Goal: Information Seeking & Learning: Learn about a topic

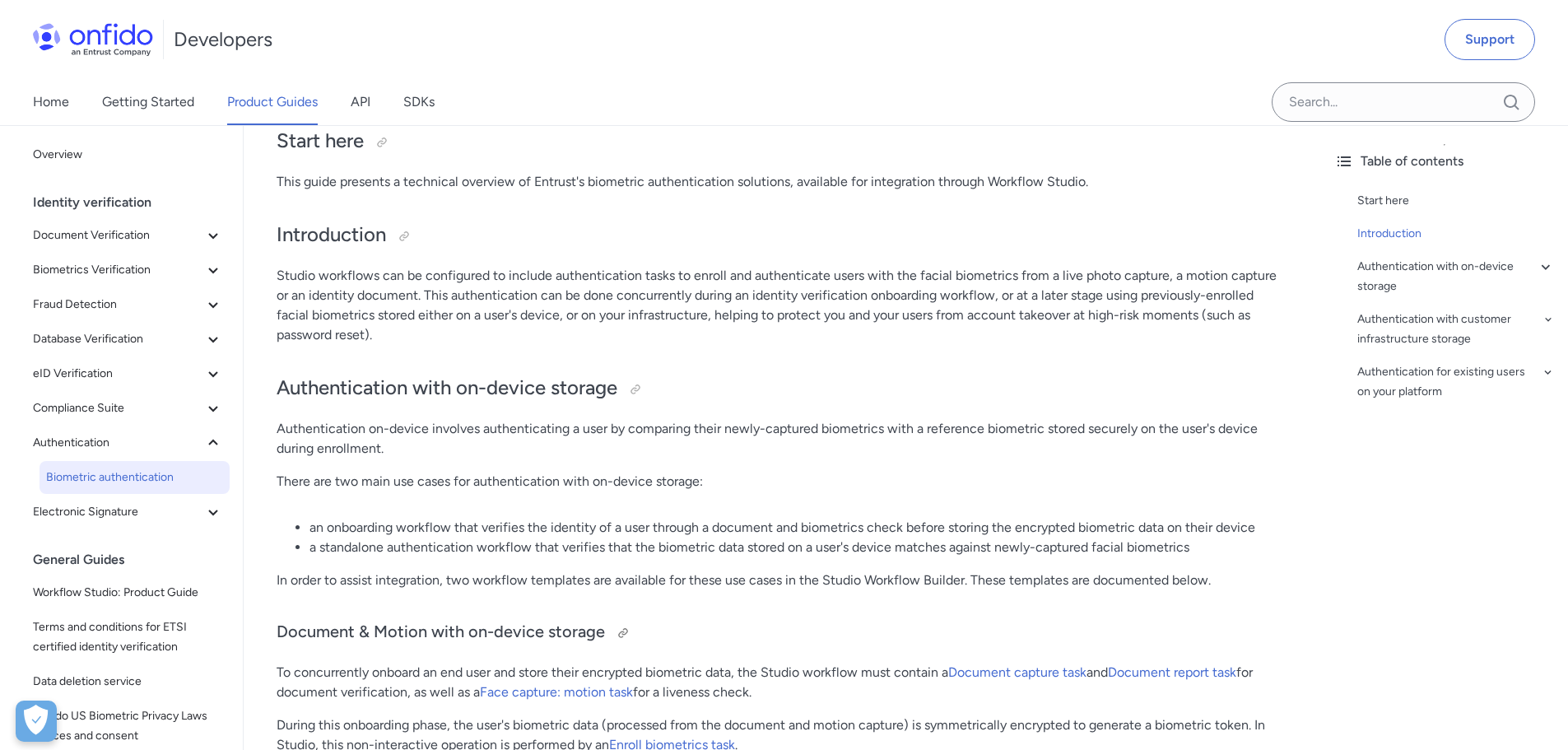
scroll to position [247, 0]
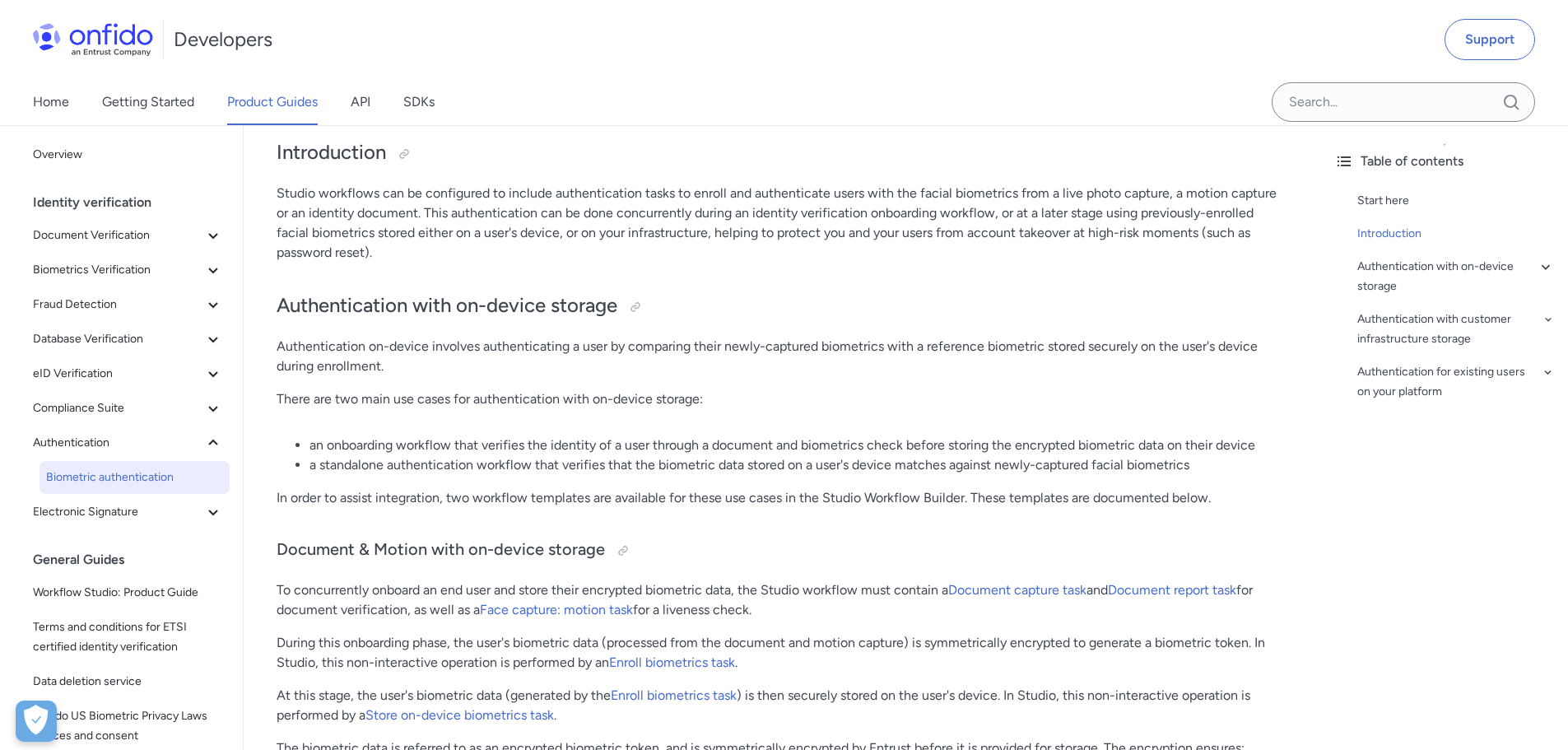
click at [563, 197] on p "Studio workflows can be configured to include authentication tasks to enroll an…" at bounding box center [782, 222] width 1011 height 79
click at [809, 202] on p "Studio workflows can be configured to include authentication tasks to enroll an…" at bounding box center [782, 222] width 1011 height 79
click at [322, 218] on p "Studio workflows can be configured to include authentication tasks to enroll an…" at bounding box center [782, 222] width 1011 height 79
click at [407, 218] on p "Studio workflows can be configured to include authentication tasks to enroll an…" at bounding box center [782, 222] width 1011 height 79
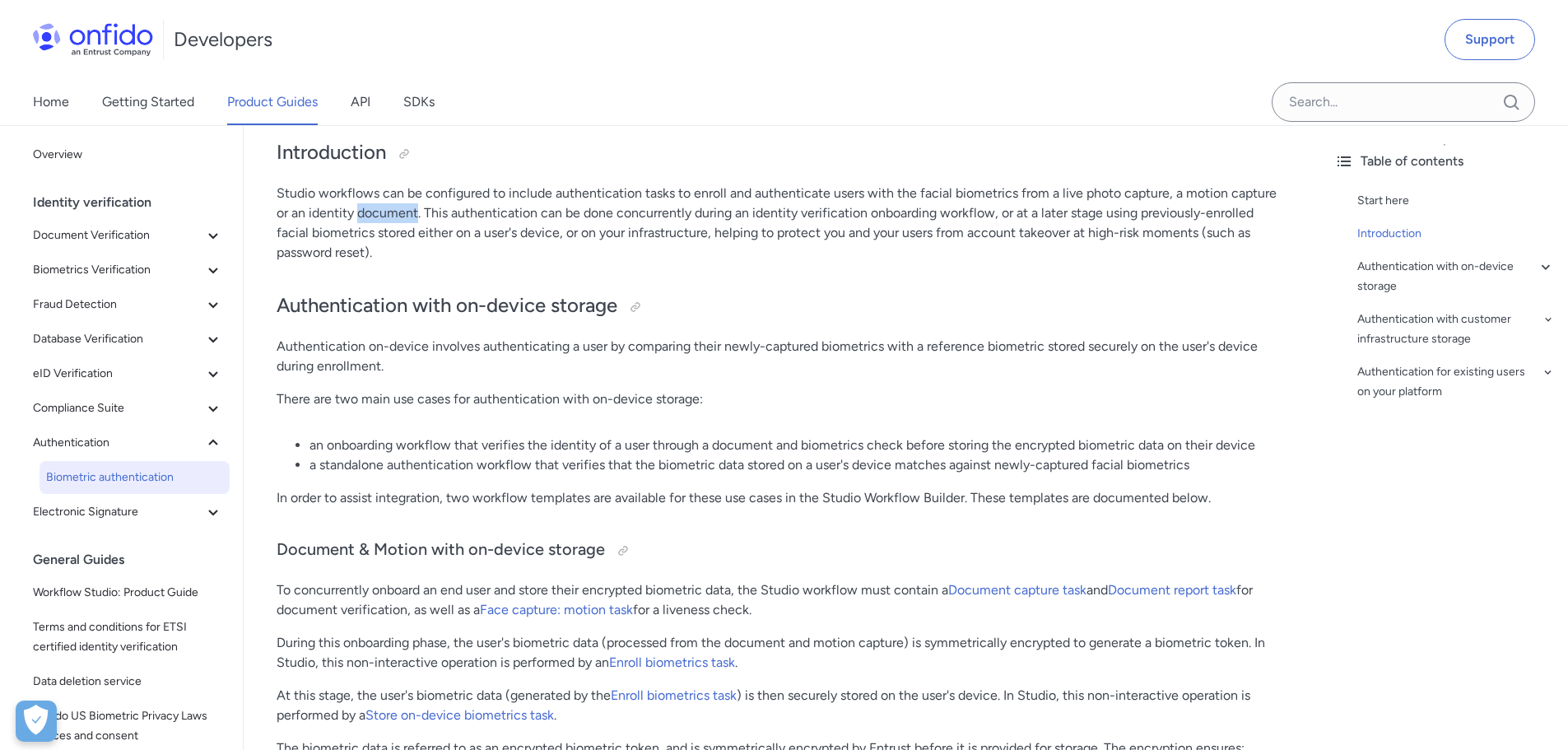
click at [407, 218] on p "Studio workflows can be configured to include authentication tasks to enroll an…" at bounding box center [782, 222] width 1011 height 79
click at [427, 219] on p "Studio workflows can be configured to include authentication tasks to enroll an…" at bounding box center [782, 222] width 1011 height 79
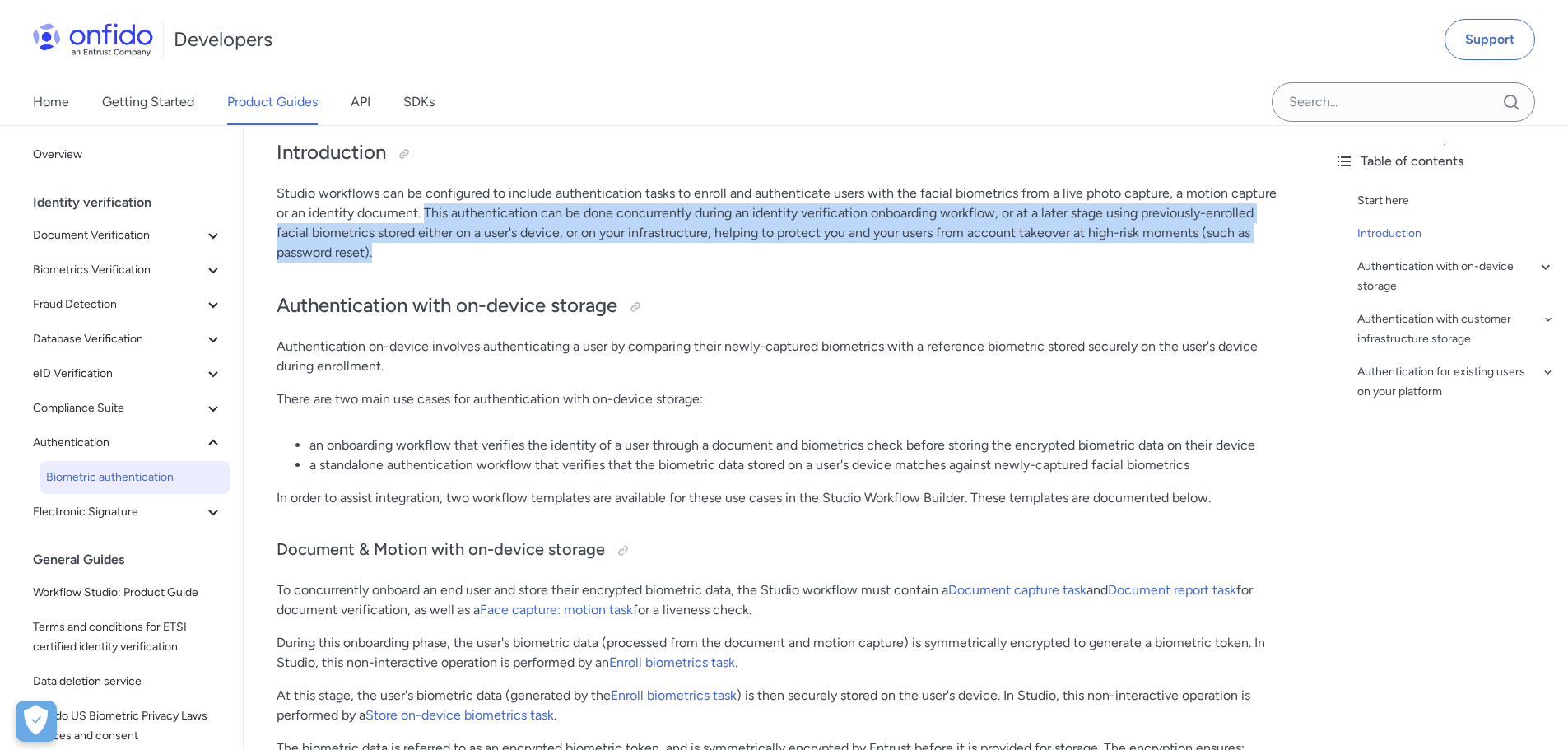
drag, startPoint x: 423, startPoint y: 215, endPoint x: 432, endPoint y: 248, distance: 34.2
click at [432, 248] on p "Studio workflows can be configured to include authentication tasks to enroll an…" at bounding box center [782, 222] width 1011 height 79
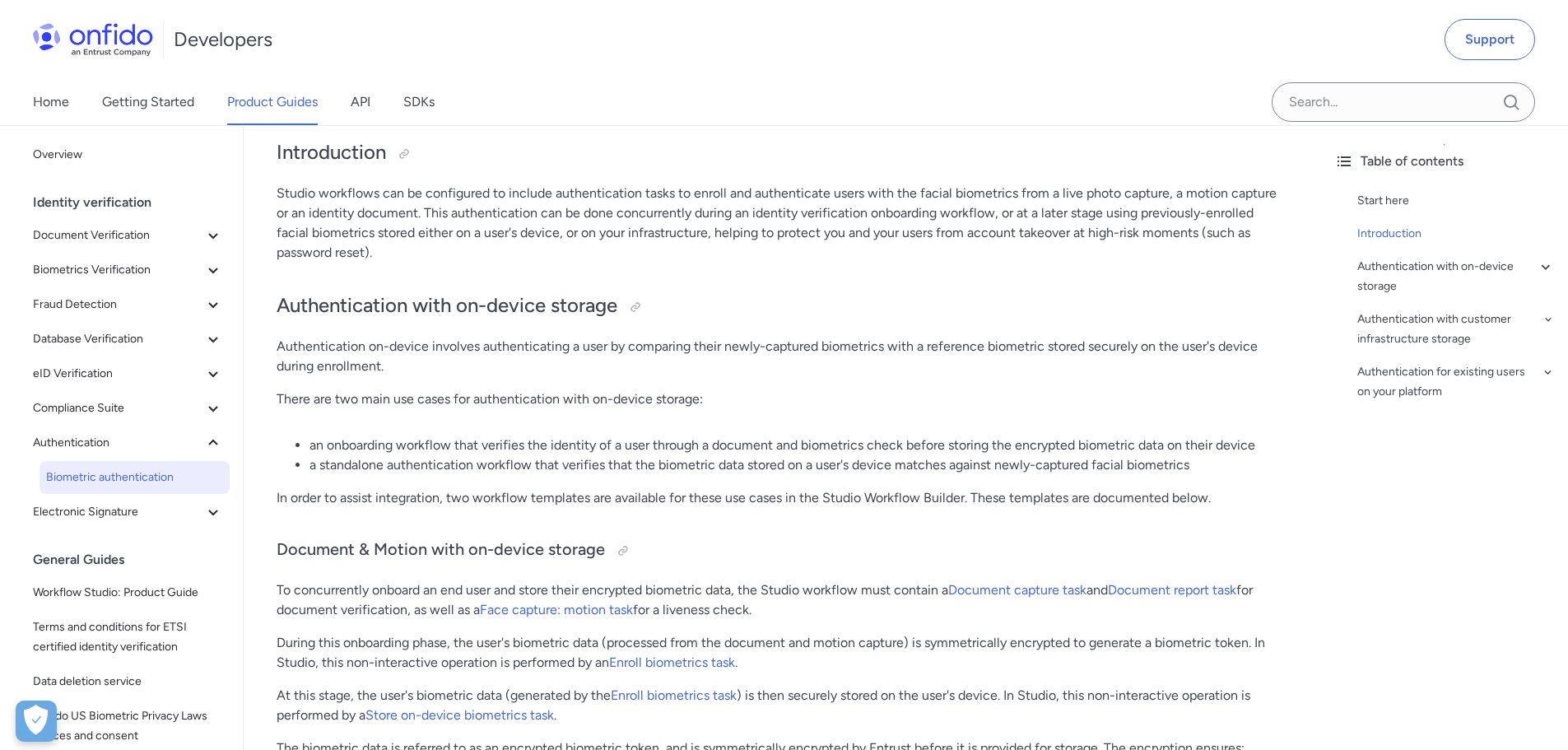
scroll to position [330, 0]
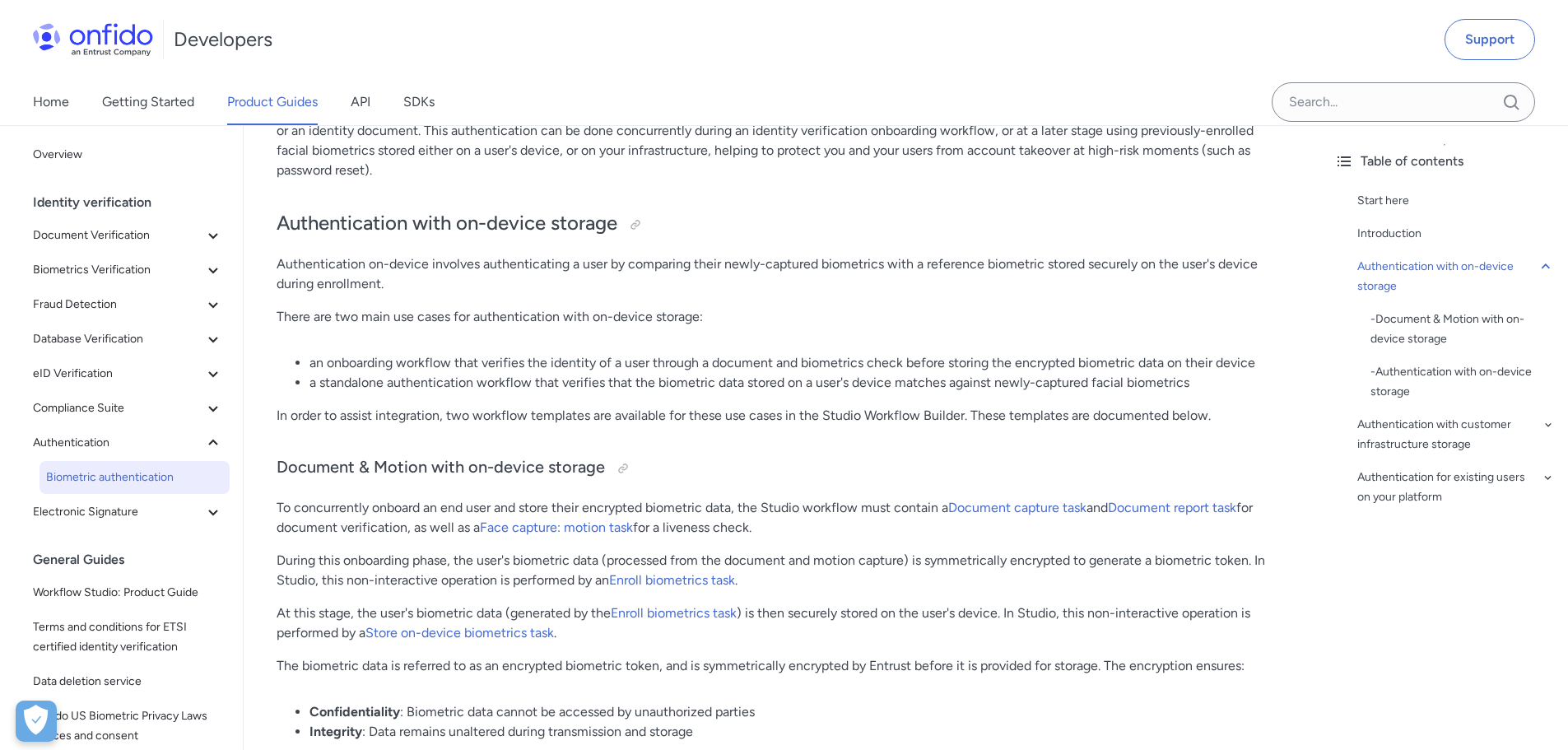
click at [418, 370] on li "an onboarding workflow that verifies the identity of a user through a document …" at bounding box center [798, 363] width 978 height 19
click at [521, 368] on li "an onboarding workflow that verifies the identity of a user through a document …" at bounding box center [798, 363] width 978 height 19
click at [595, 367] on li "an onboarding workflow that verifies the identity of a user through a document …" at bounding box center [798, 363] width 978 height 19
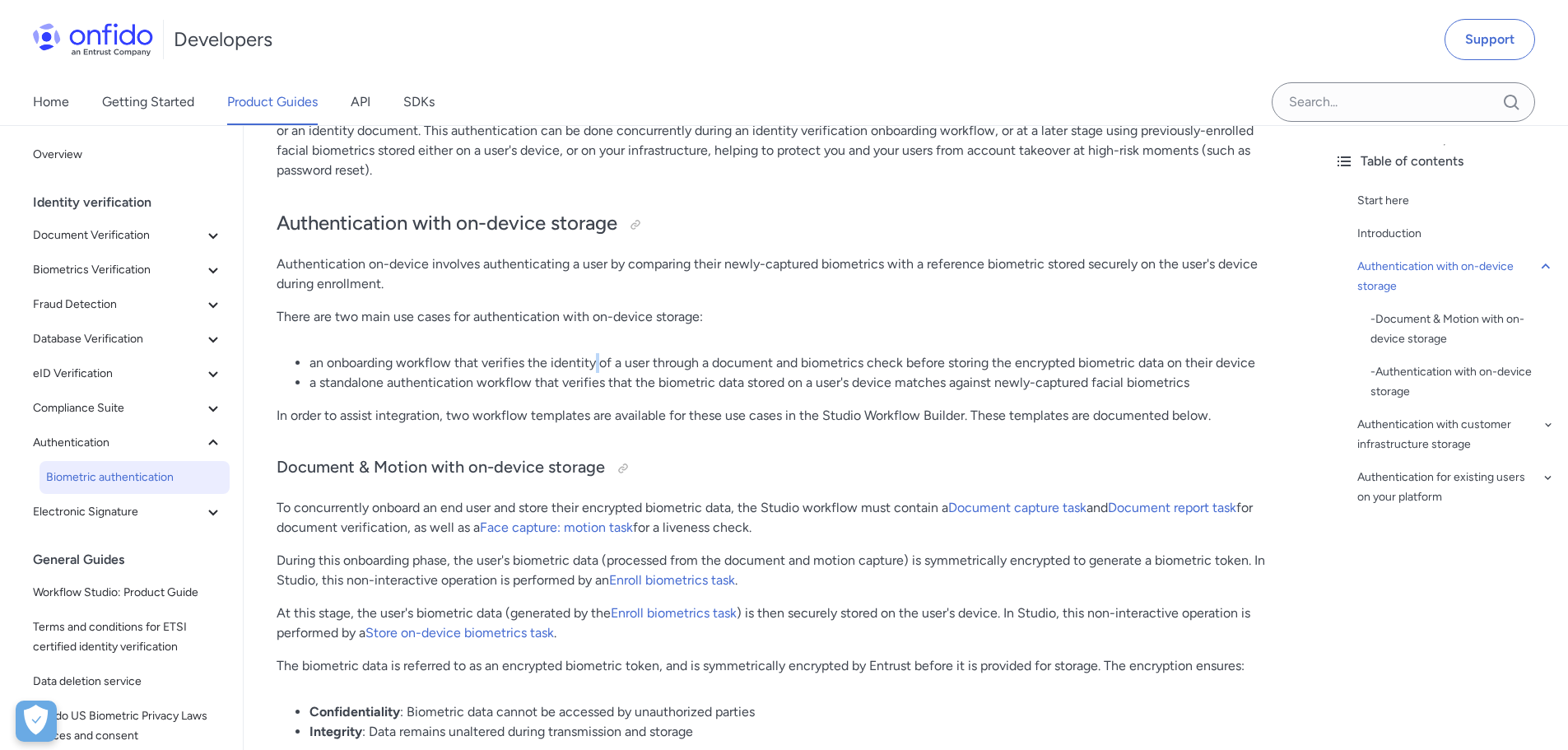
click at [595, 367] on li "an onboarding workflow that verifies the identity of a user through a document …" at bounding box center [798, 363] width 978 height 19
click at [574, 360] on li "an onboarding workflow that verifies the identity of a user through a document …" at bounding box center [798, 363] width 978 height 19
click at [640, 370] on li "an onboarding workflow that verifies the identity of a user through a document …" at bounding box center [798, 363] width 978 height 19
click at [674, 368] on li "an onboarding workflow that verifies the identity of a user through a document …" at bounding box center [798, 363] width 978 height 19
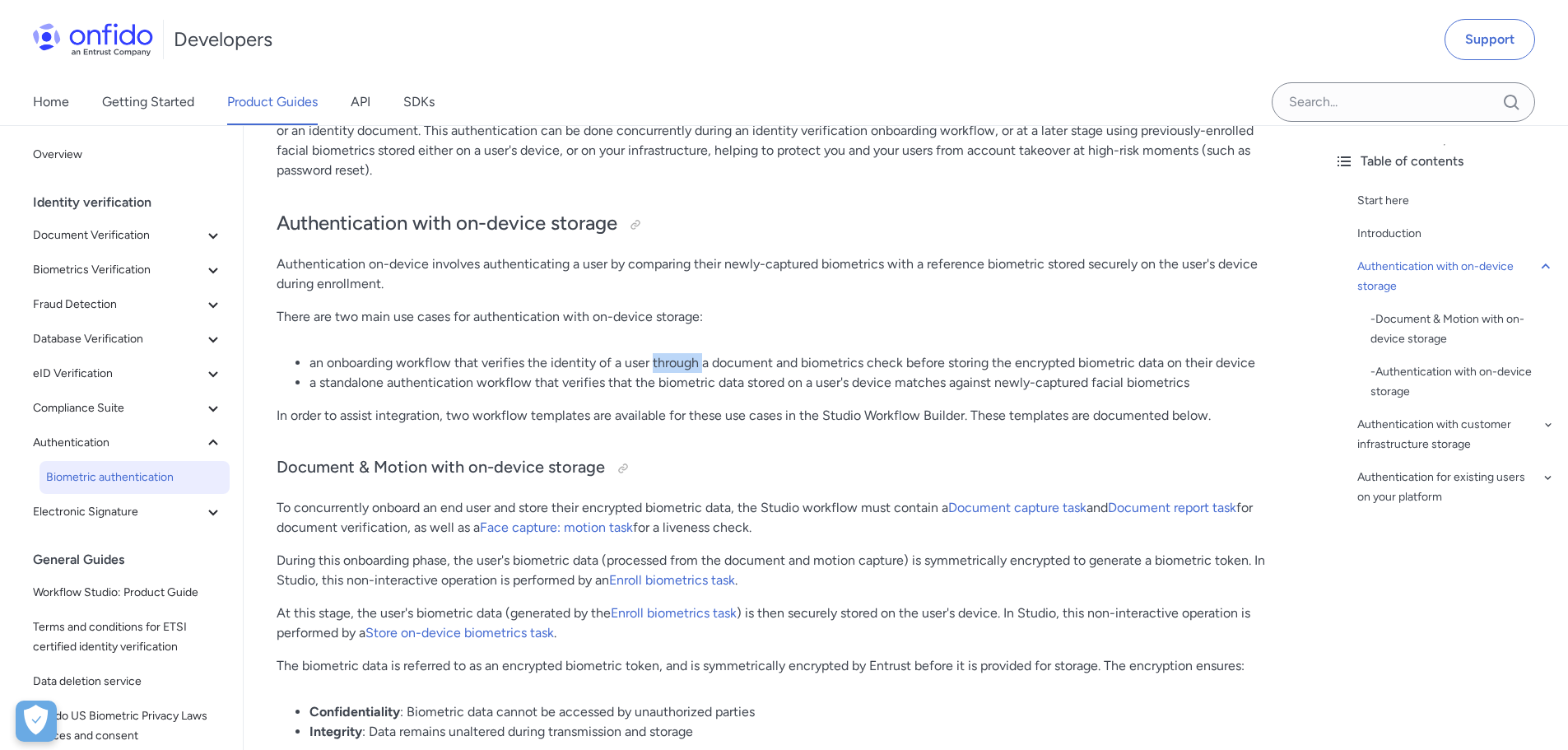
click at [674, 368] on li "an onboarding workflow that verifies the identity of a user through a document …" at bounding box center [798, 363] width 978 height 19
click at [790, 369] on li "an onboarding workflow that verifies the identity of a user through a document …" at bounding box center [798, 363] width 978 height 19
click at [831, 358] on li "an onboarding workflow that verifies the identity of a user through a document …" at bounding box center [798, 363] width 978 height 19
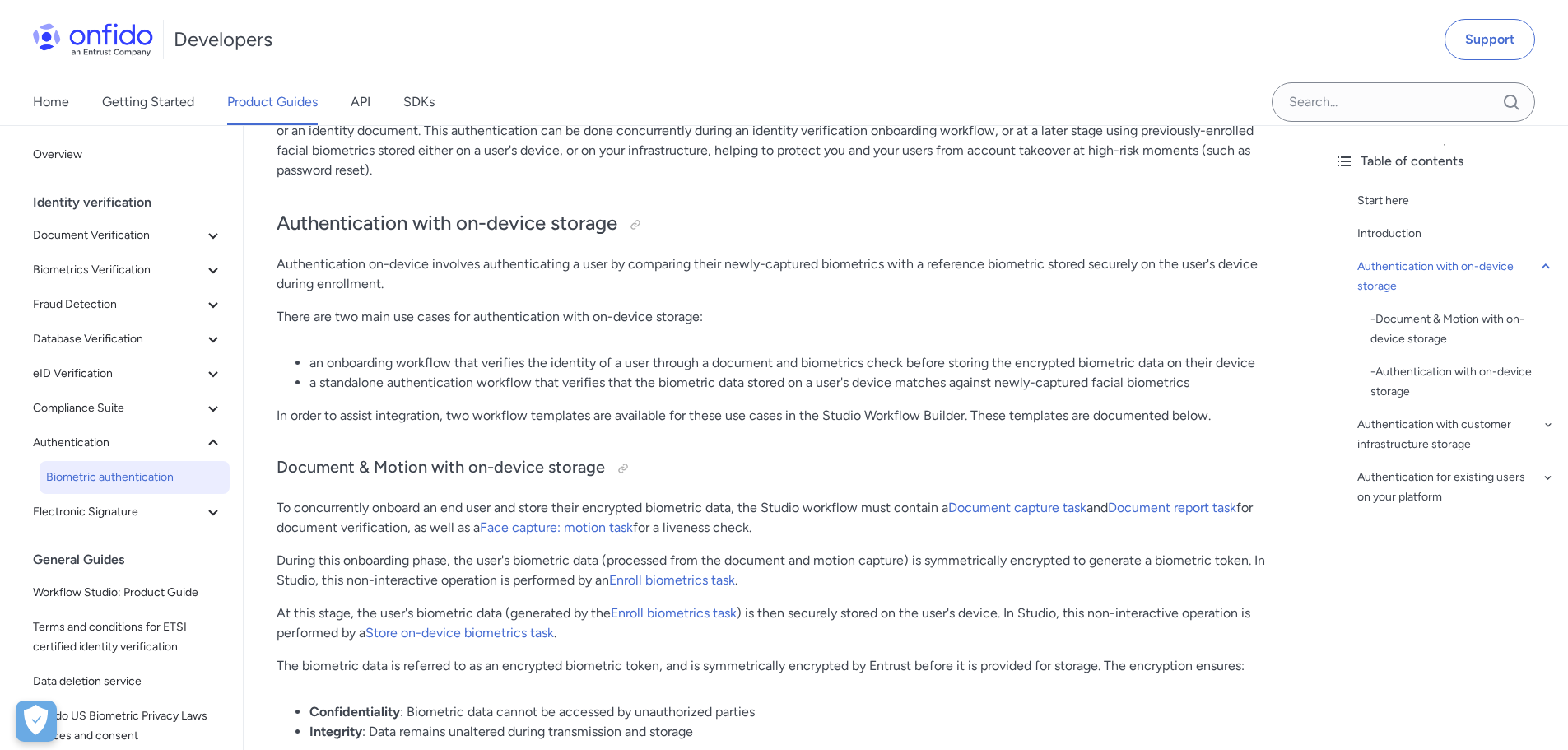
click at [910, 364] on li "an onboarding workflow that verifies the identity of a user through a document …" at bounding box center [798, 363] width 978 height 19
click at [942, 364] on li "an onboarding workflow that verifies the identity of a user through a document …" at bounding box center [798, 363] width 978 height 19
click at [998, 363] on li "an onboarding workflow that verifies the identity of a user through a document …" at bounding box center [798, 363] width 978 height 19
click at [1060, 355] on li "an onboarding workflow that verifies the identity of a user through a document …" at bounding box center [798, 363] width 978 height 19
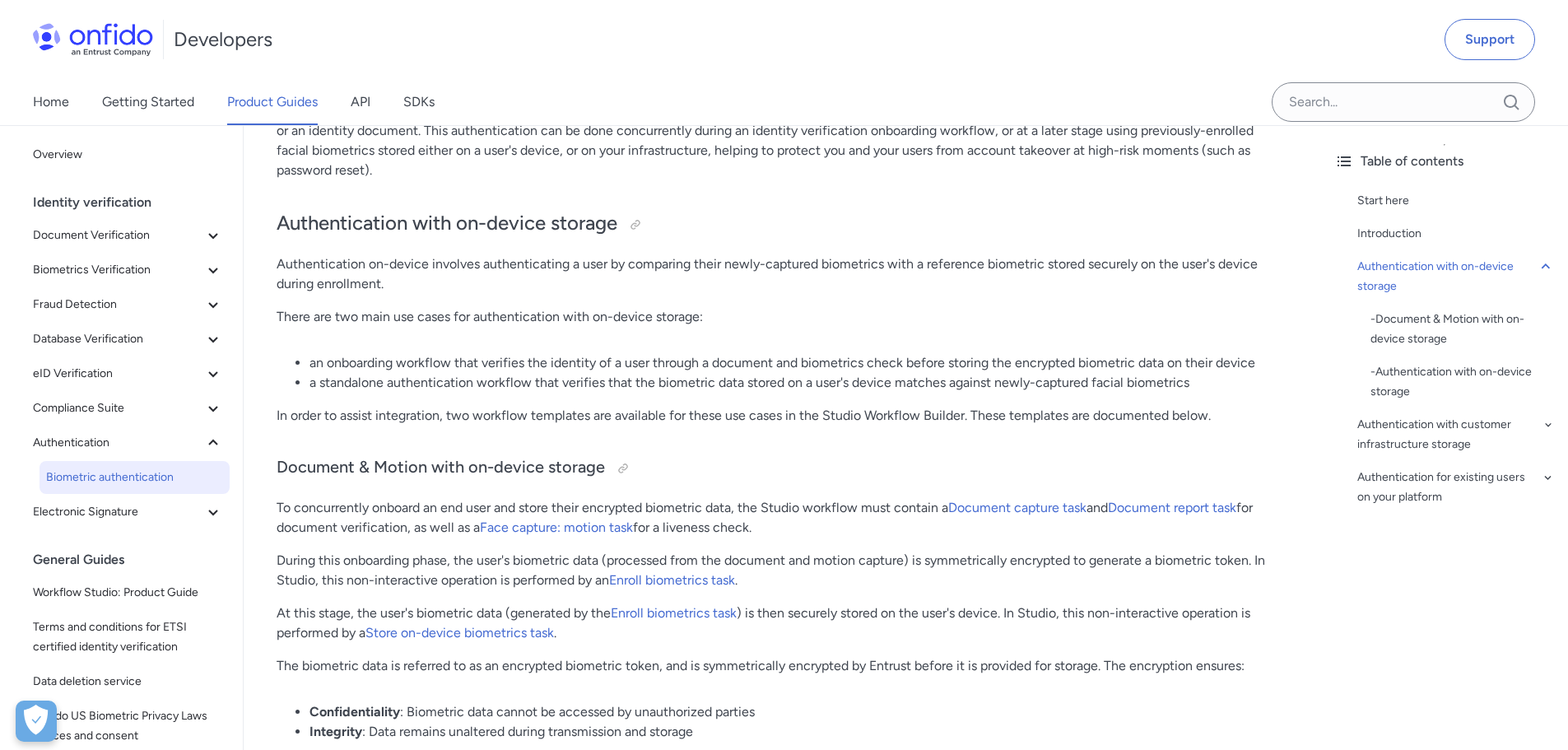
click at [1084, 357] on li "an onboarding workflow that verifies the identity of a user through a document …" at bounding box center [798, 363] width 978 height 19
click at [1179, 372] on li "an onboarding workflow that verifies the identity of a user through a document …" at bounding box center [798, 363] width 978 height 19
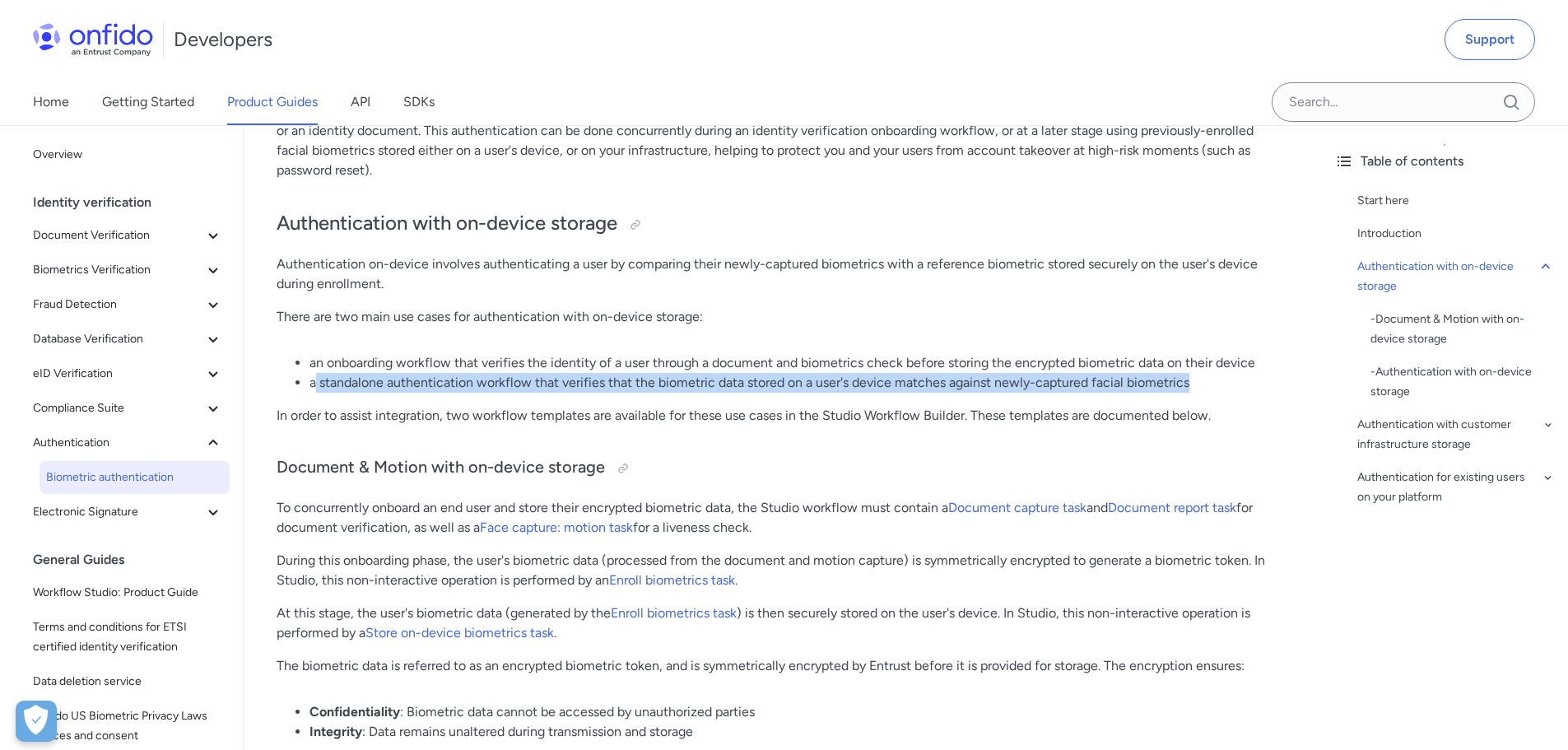
drag, startPoint x: 316, startPoint y: 391, endPoint x: 1192, endPoint y: 397, distance: 876.0
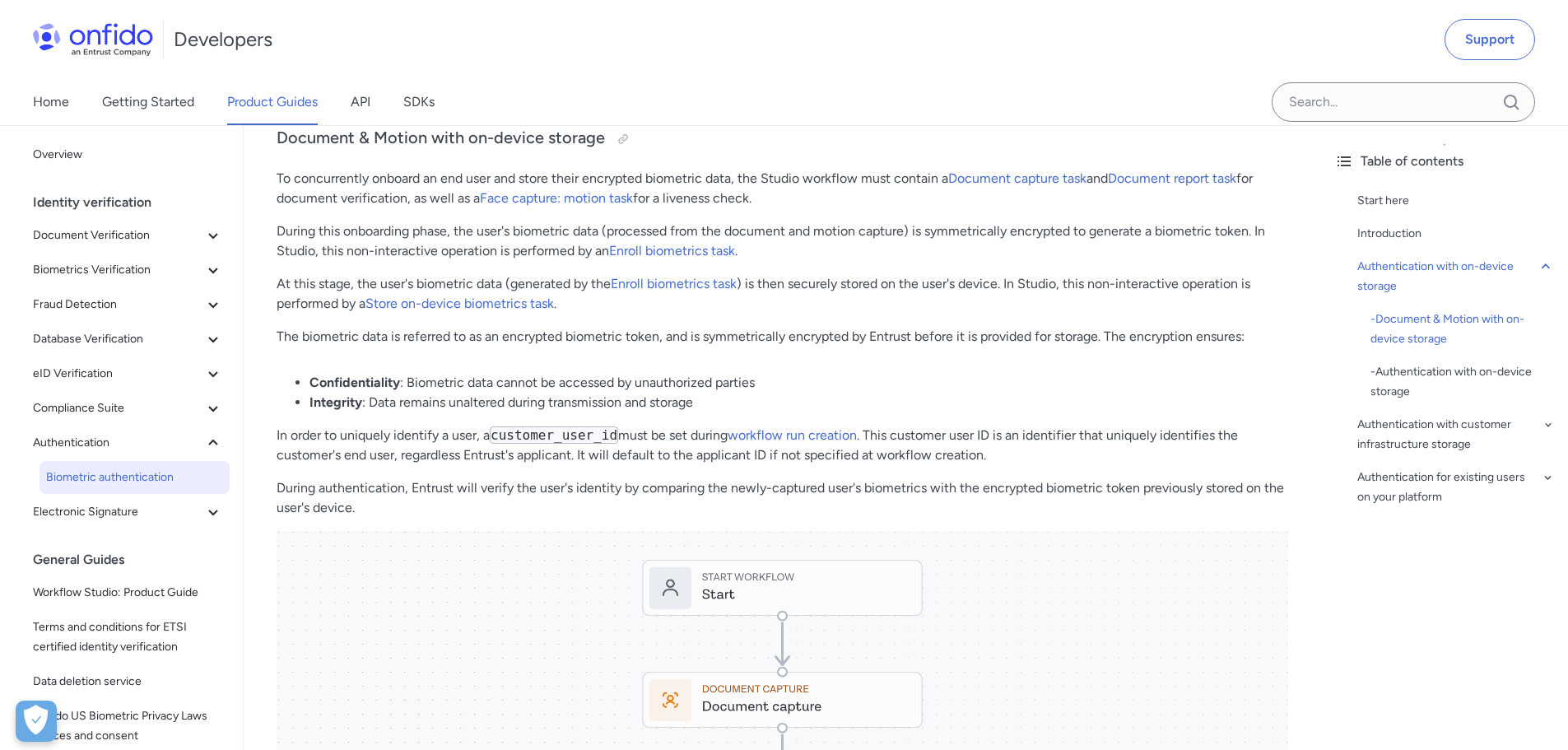
scroll to position [576, 0]
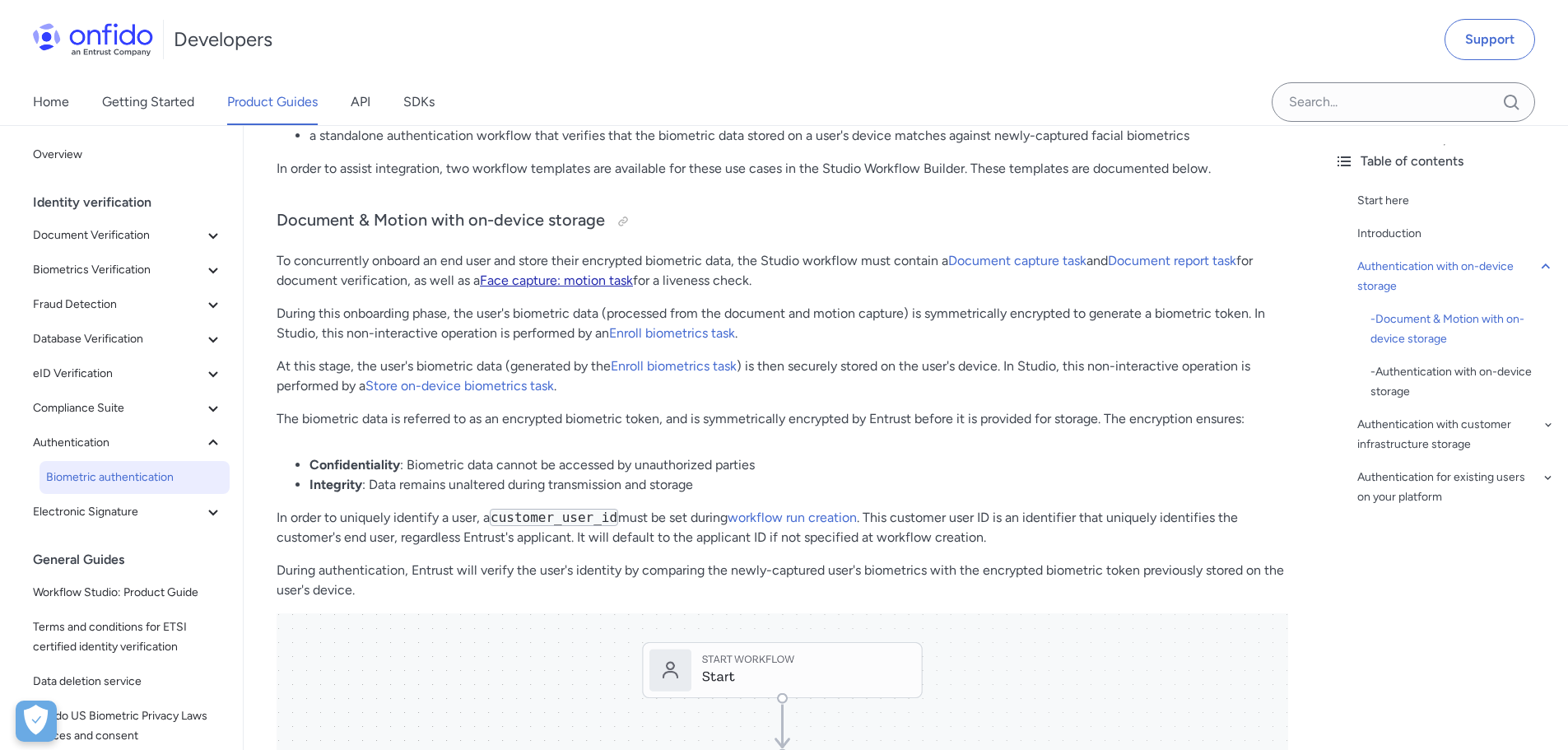
click at [561, 280] on link "Face capture: motion task" at bounding box center [557, 280] width 153 height 16
click at [678, 338] on link "Enroll biometrics task" at bounding box center [672, 333] width 126 height 16
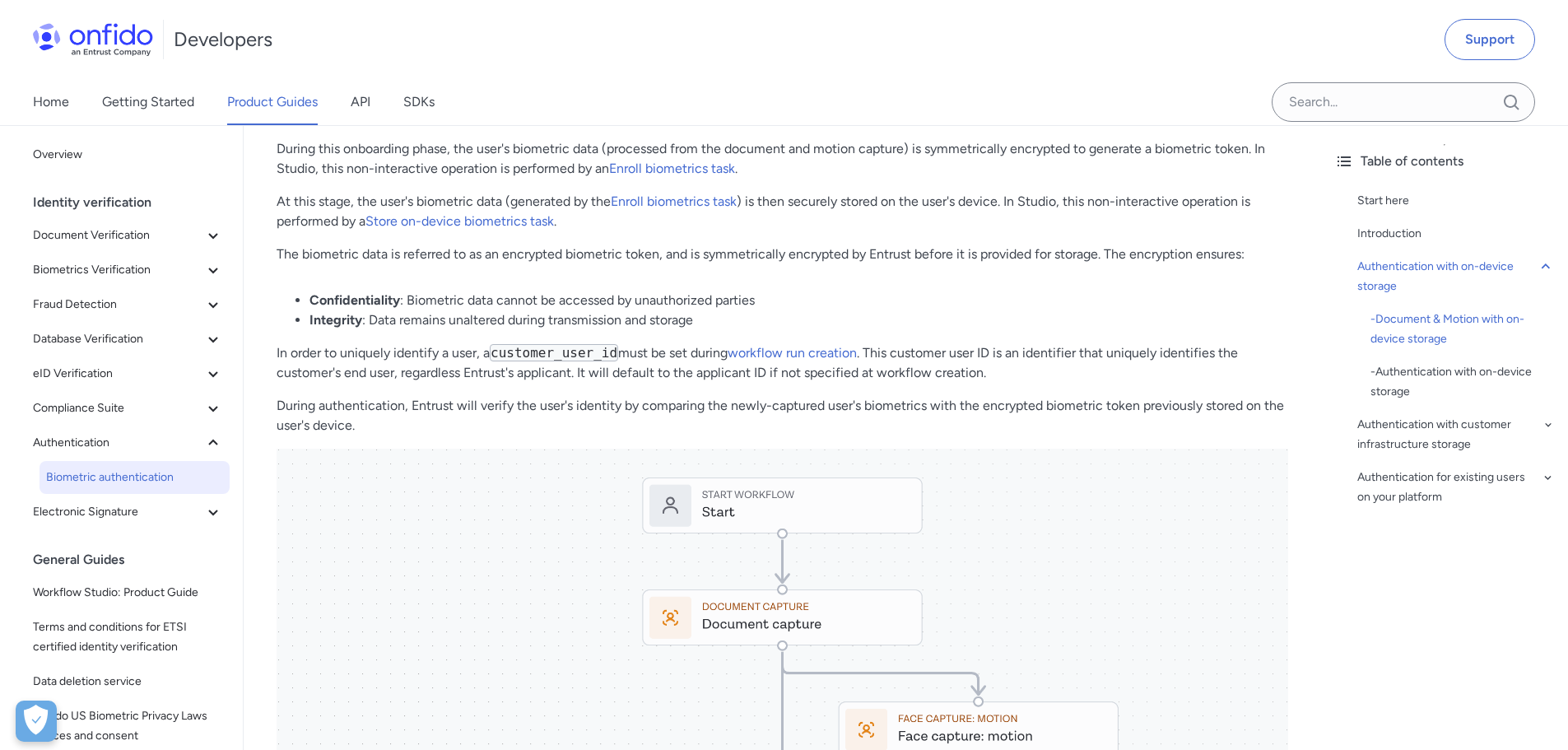
click at [425, 250] on p "The biometric data is referred to as an encrypted biometric token, and is symme…" at bounding box center [782, 254] width 1011 height 19
click at [588, 252] on p "The biometric data is referred to as an encrypted biometric token, and is symme…" at bounding box center [782, 254] width 1011 height 19
click at [669, 259] on p "The biometric data is referred to as an encrypted biometric token, and is symme…" at bounding box center [782, 254] width 1011 height 19
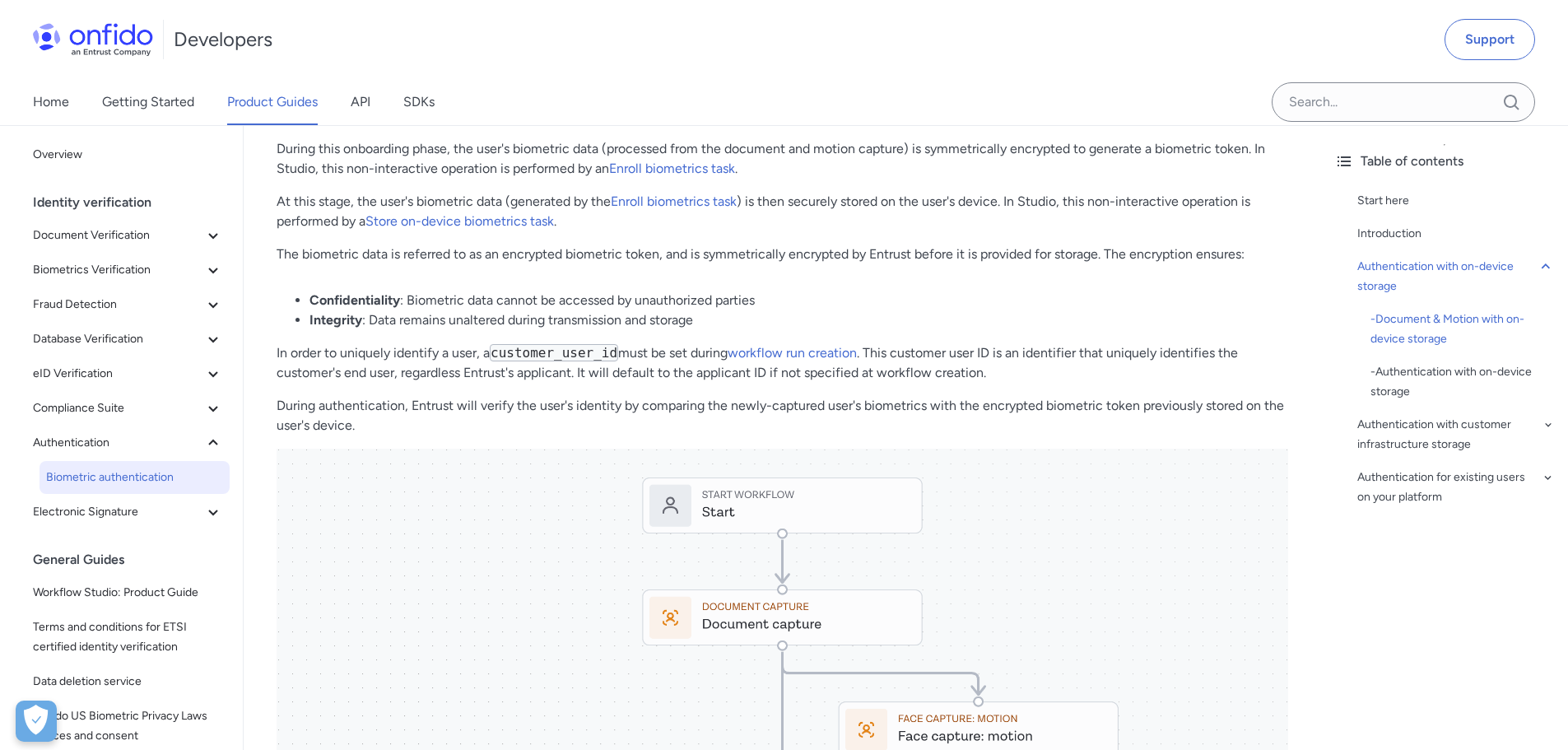
click at [751, 252] on p "The biometric data is referred to as an encrypted biometric token, and is symme…" at bounding box center [782, 254] width 1011 height 19
click at [805, 250] on p "The biometric data is referred to as an encrypted biometric token, and is symme…" at bounding box center [782, 254] width 1011 height 19
click at [861, 249] on p "The biometric data is referred to as an encrypted biometric token, and is symme…" at bounding box center [782, 254] width 1011 height 19
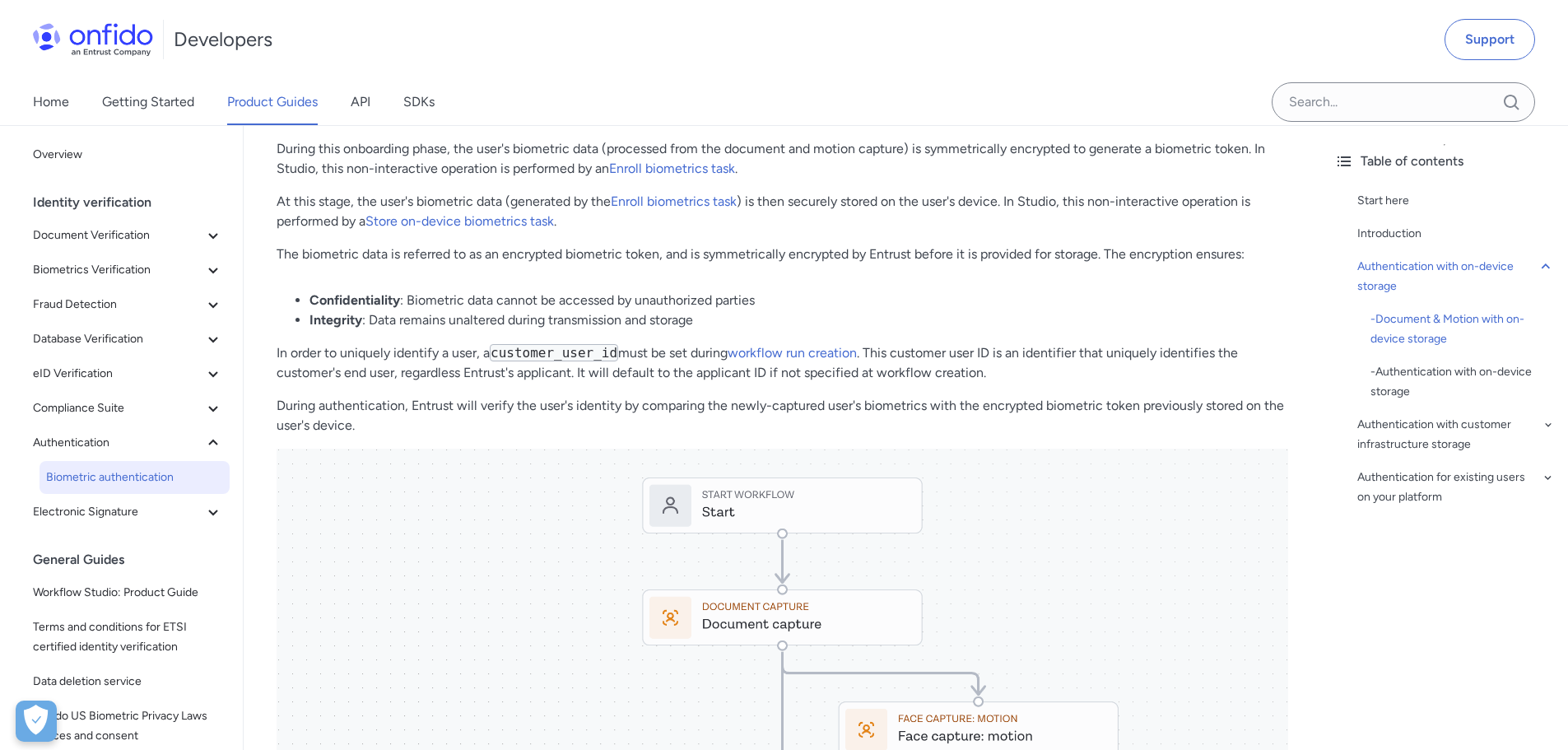
click at [916, 249] on p "The biometric data is referred to as an encrypted biometric token, and is symme…" at bounding box center [782, 254] width 1011 height 19
click at [963, 251] on p "The biometric data is referred to as an encrypted biometric token, and is symme…" at bounding box center [782, 254] width 1011 height 19
click at [1018, 261] on p "The biometric data is referred to as an encrypted biometric token, and is symme…" at bounding box center [782, 254] width 1011 height 19
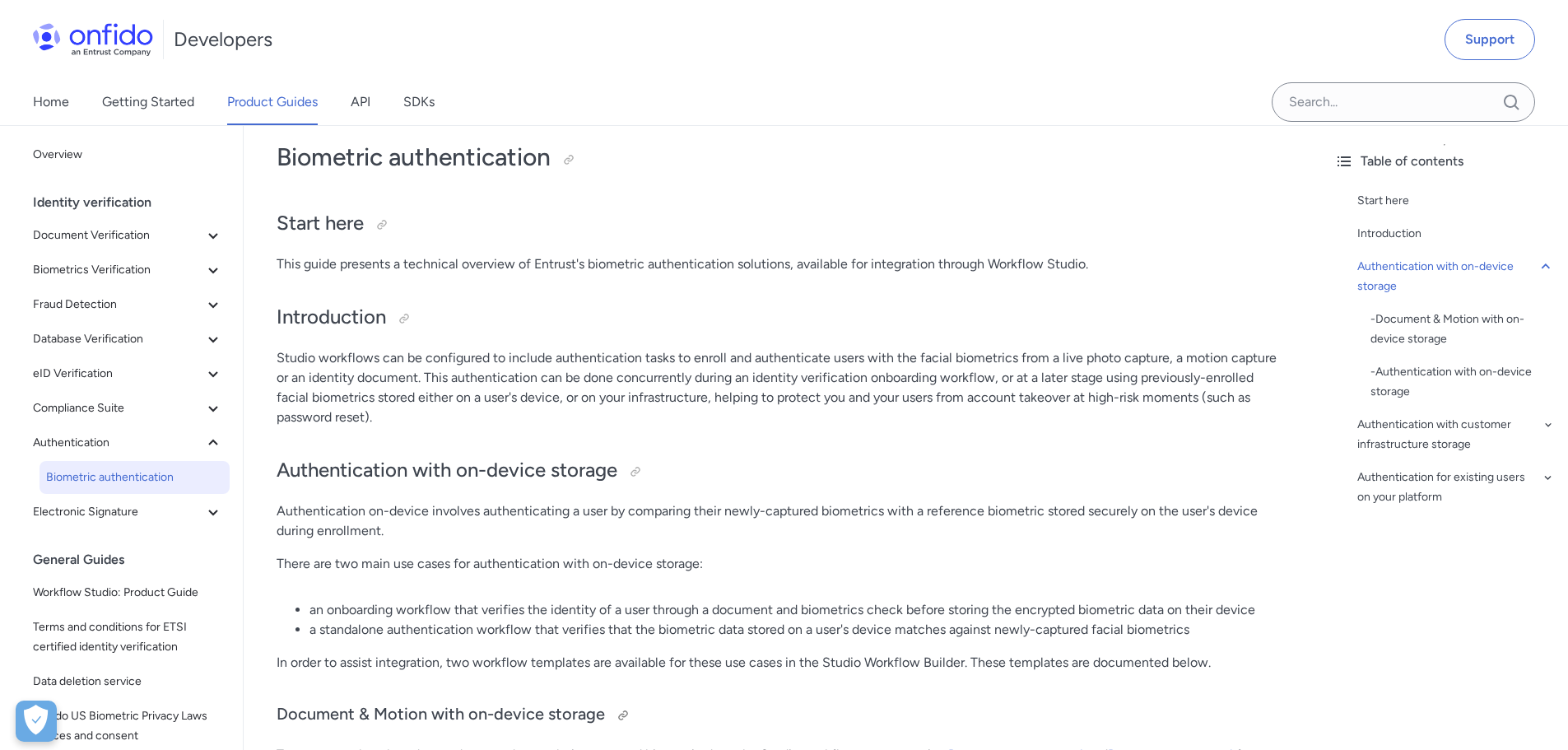
scroll to position [0, 0]
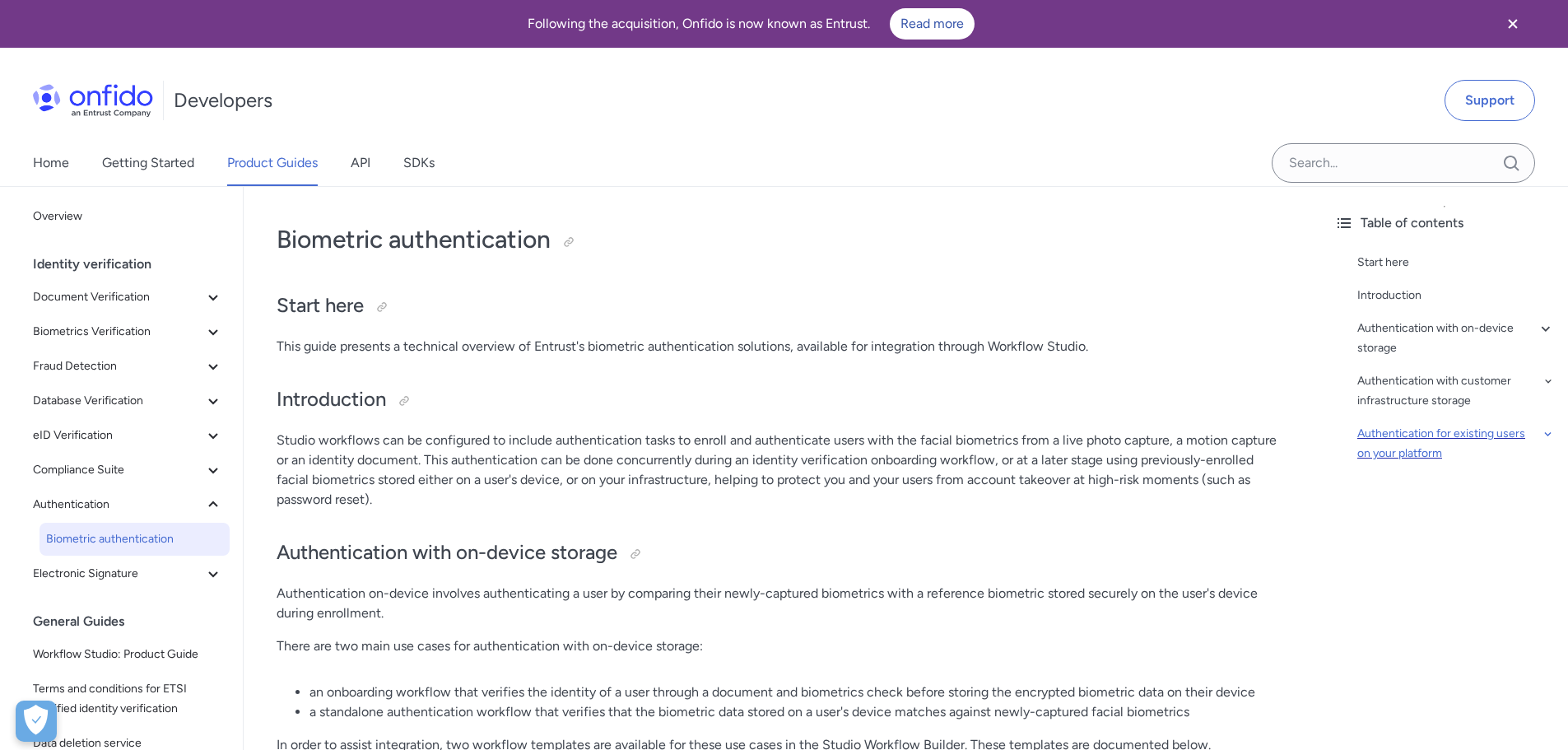
click at [1406, 453] on div "Authentication for existing users on your platform" at bounding box center [1456, 443] width 198 height 40
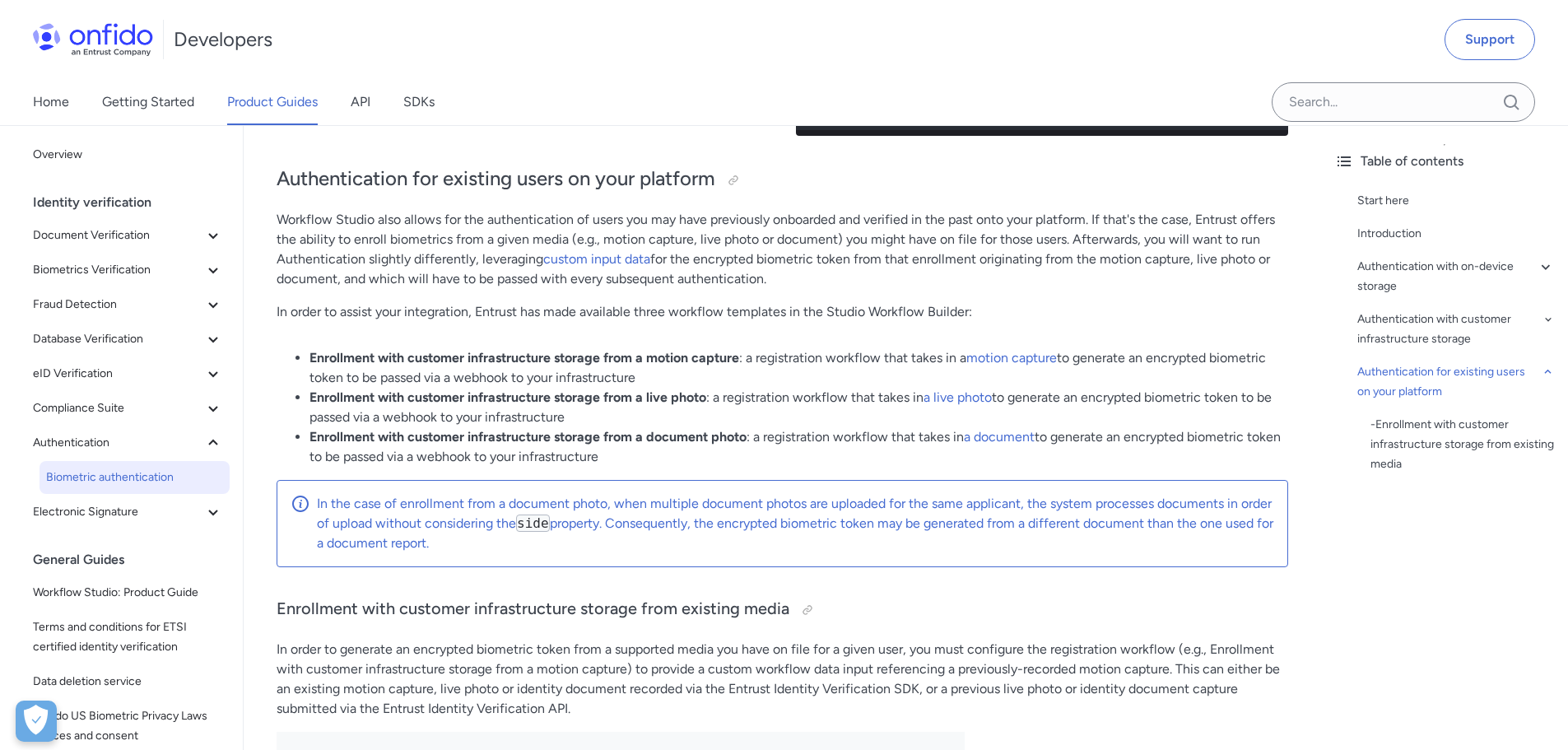
click at [406, 270] on p "Workflow Studio also allows for the authentication of users you may have previo…" at bounding box center [782, 248] width 1011 height 79
click at [455, 268] on p "Workflow Studio also allows for the authentication of users you may have previo…" at bounding box center [782, 248] width 1011 height 79
click at [510, 276] on p "Workflow Studio also allows for the authentication of users you may have previo…" at bounding box center [782, 248] width 1011 height 79
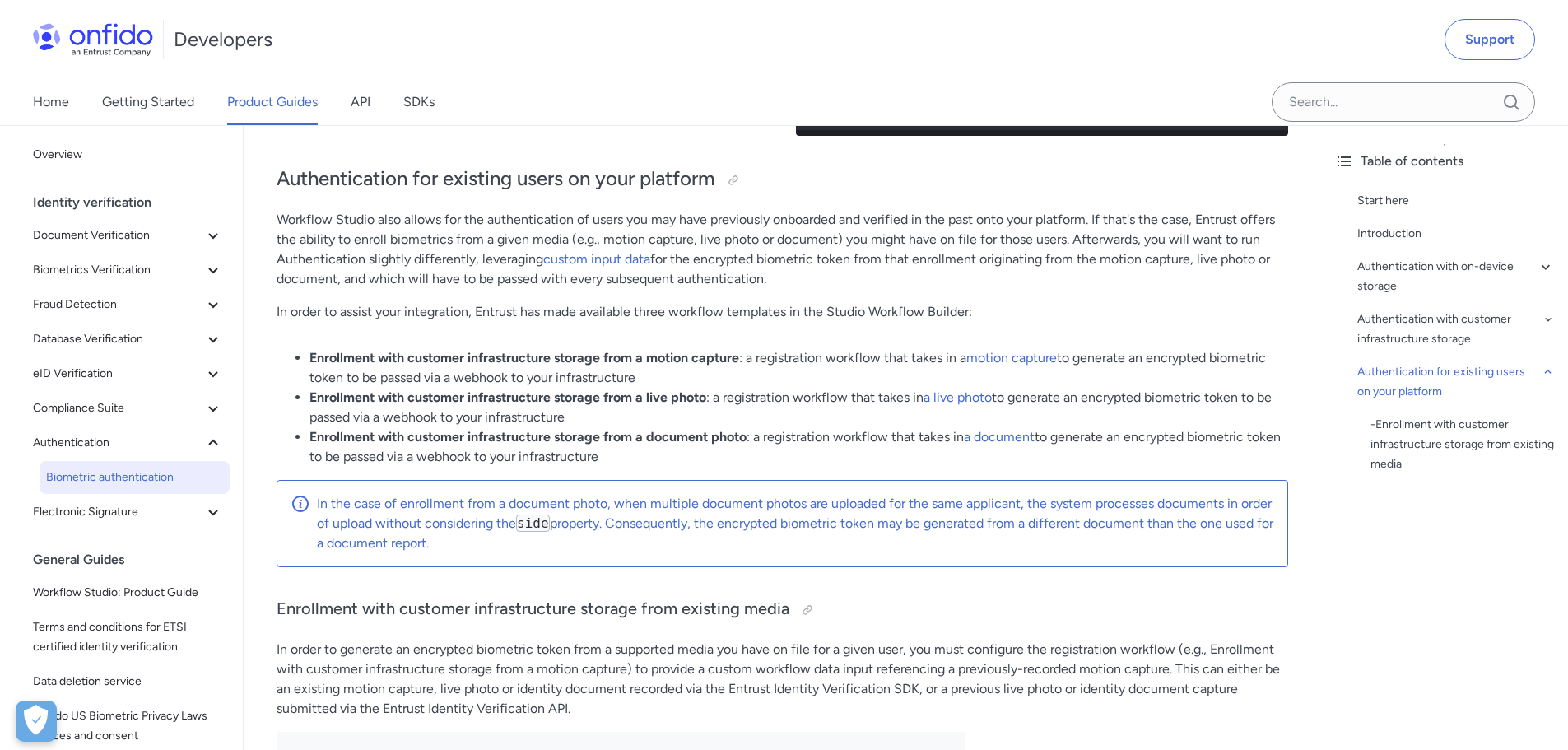
click at [510, 276] on p "Workflow Studio also allows for the authentication of users you may have previo…" at bounding box center [782, 248] width 1011 height 79
click at [593, 289] on p "Workflow Studio also allows for the authentication of users you may have previo…" at bounding box center [782, 248] width 1011 height 79
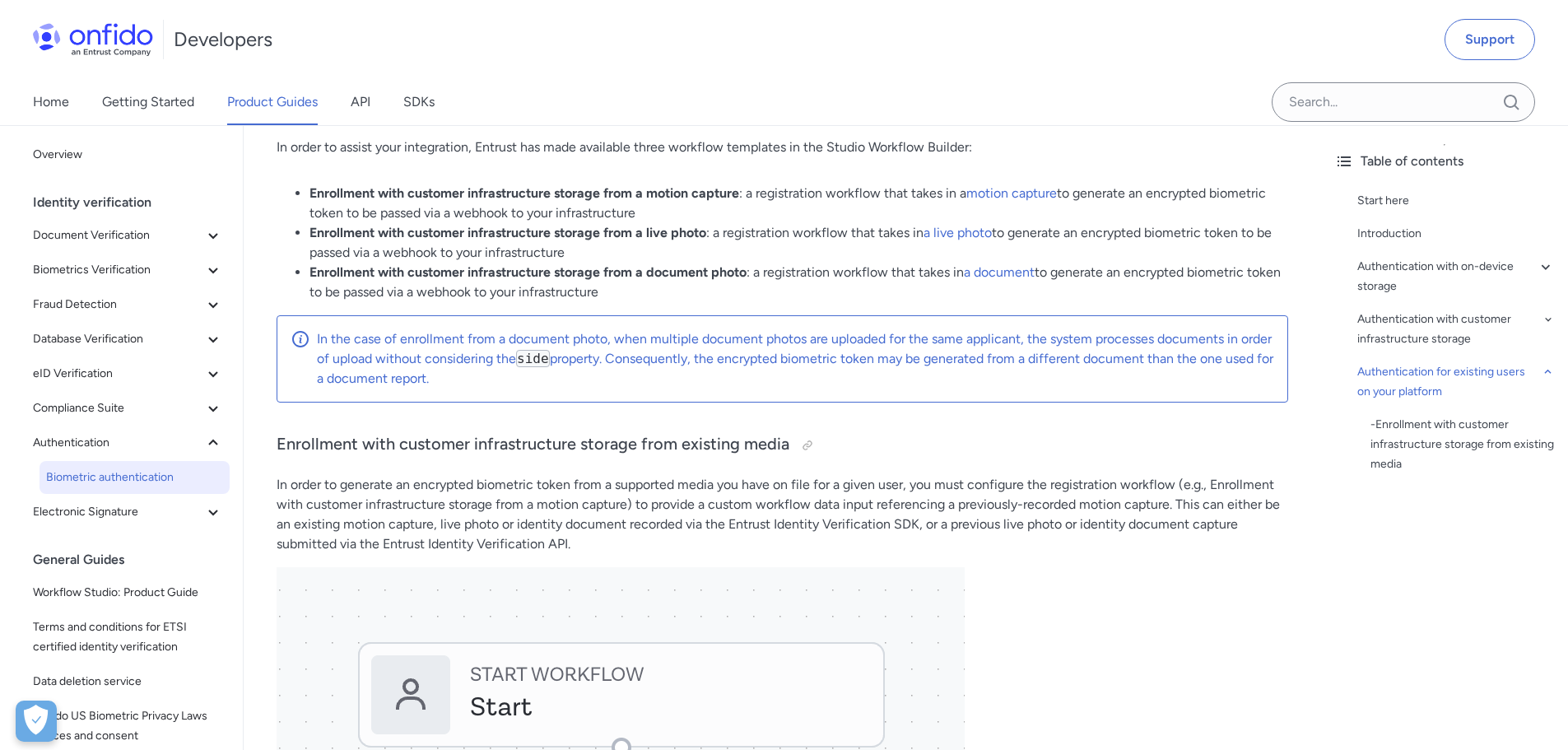
scroll to position [7375, 0]
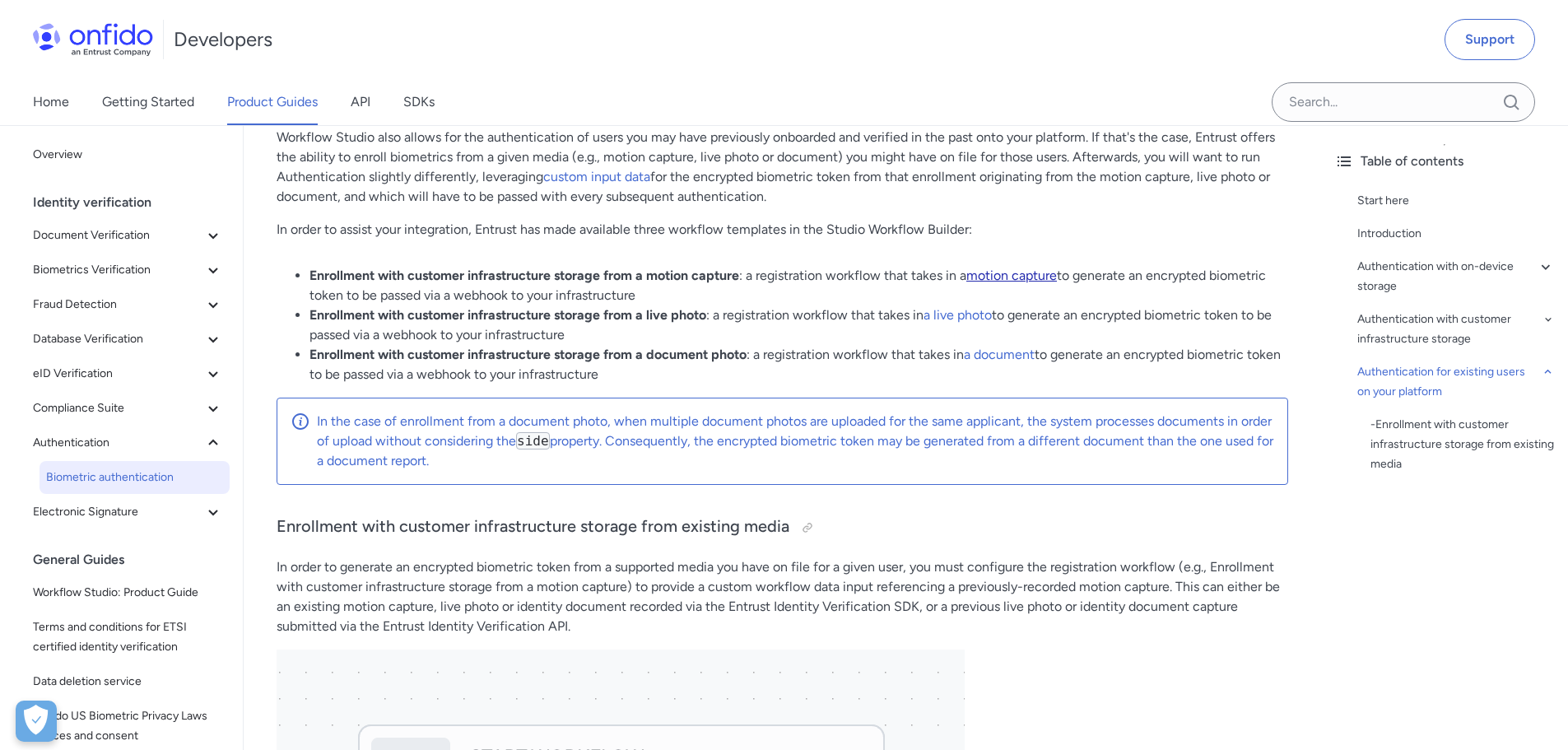
click at [1040, 283] on link "motion capture" at bounding box center [1011, 276] width 90 height 16
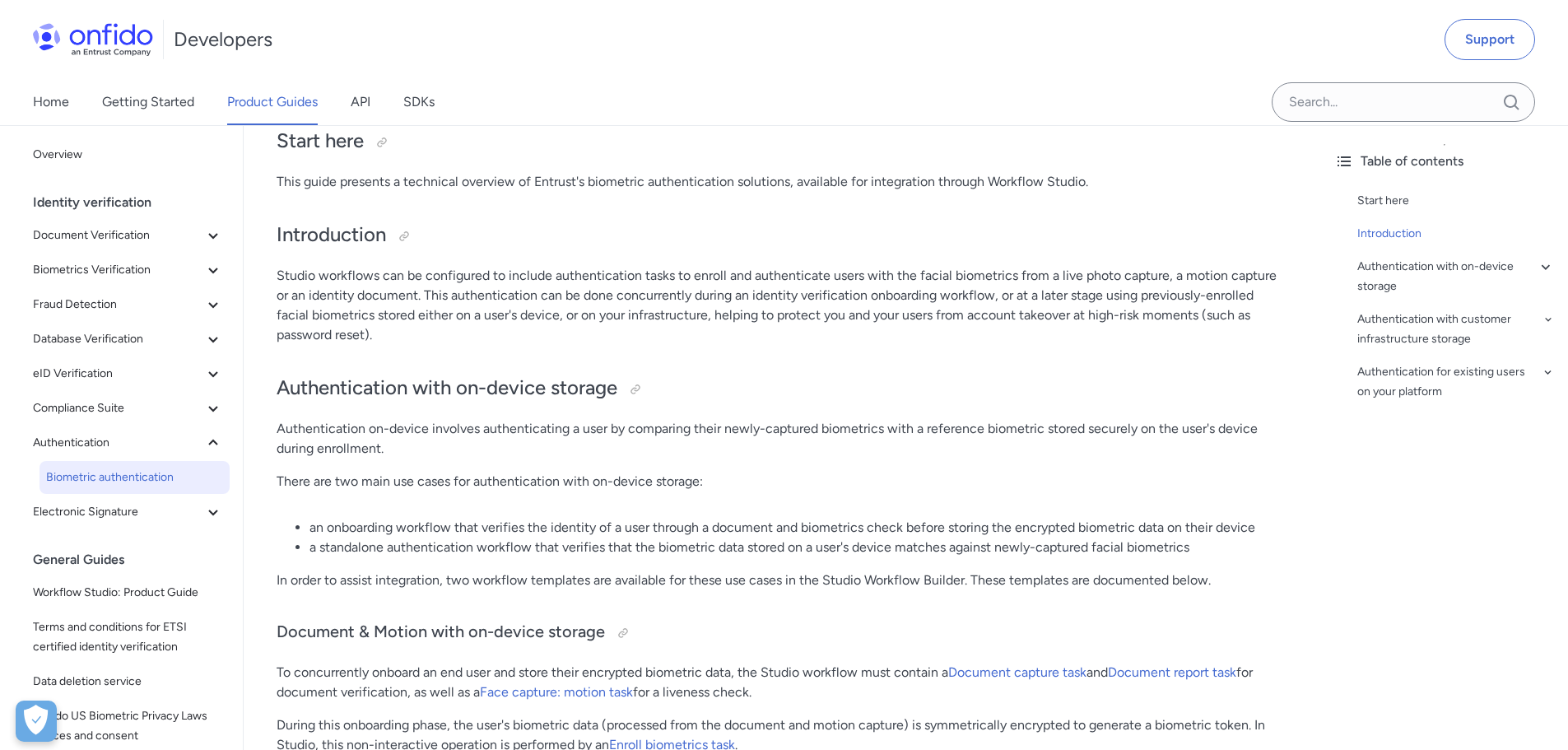
scroll to position [0, 0]
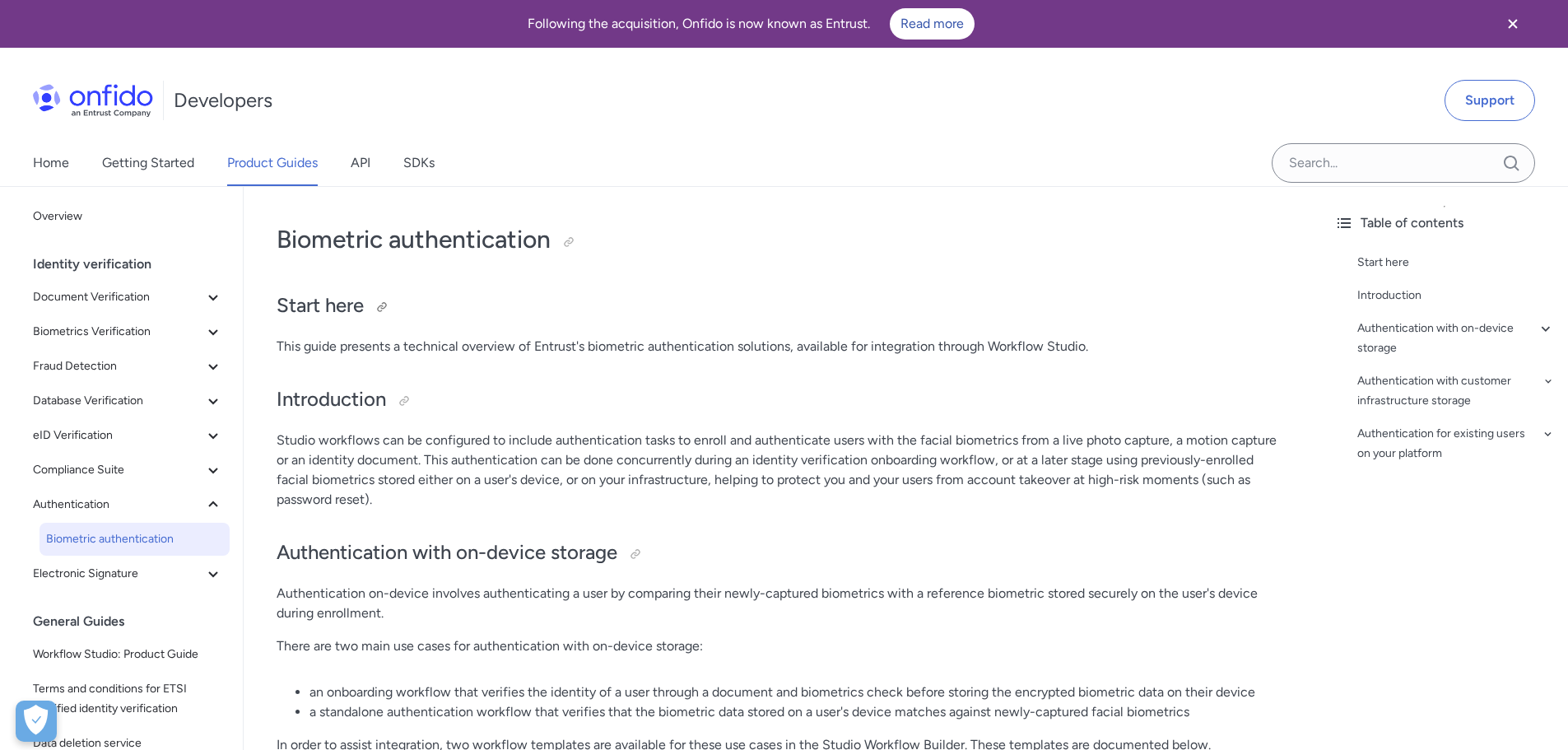
click at [528, 312] on h2 "Start here" at bounding box center [782, 306] width 1011 height 28
click at [602, 317] on h2 "Start here" at bounding box center [782, 306] width 1011 height 28
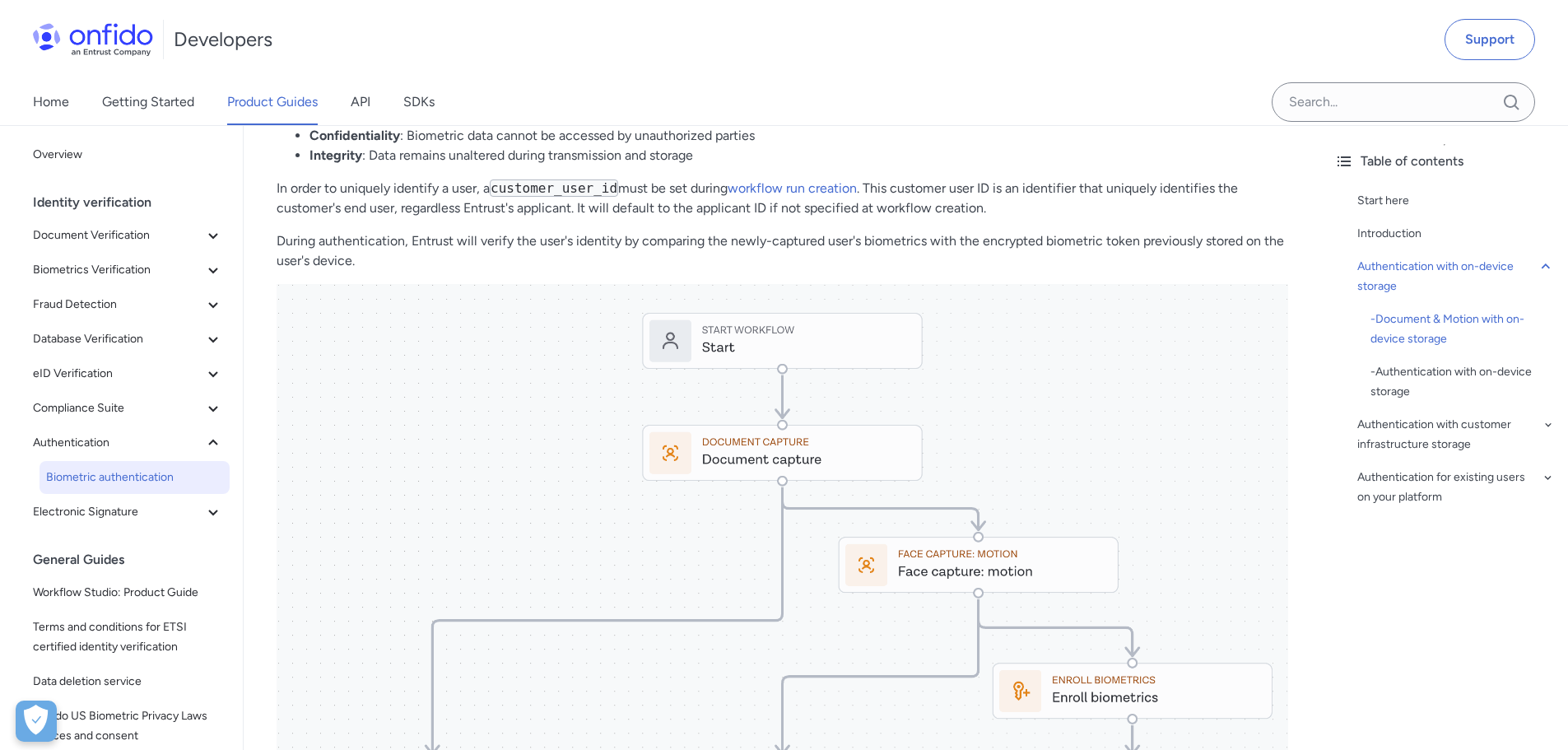
scroll to position [659, 0]
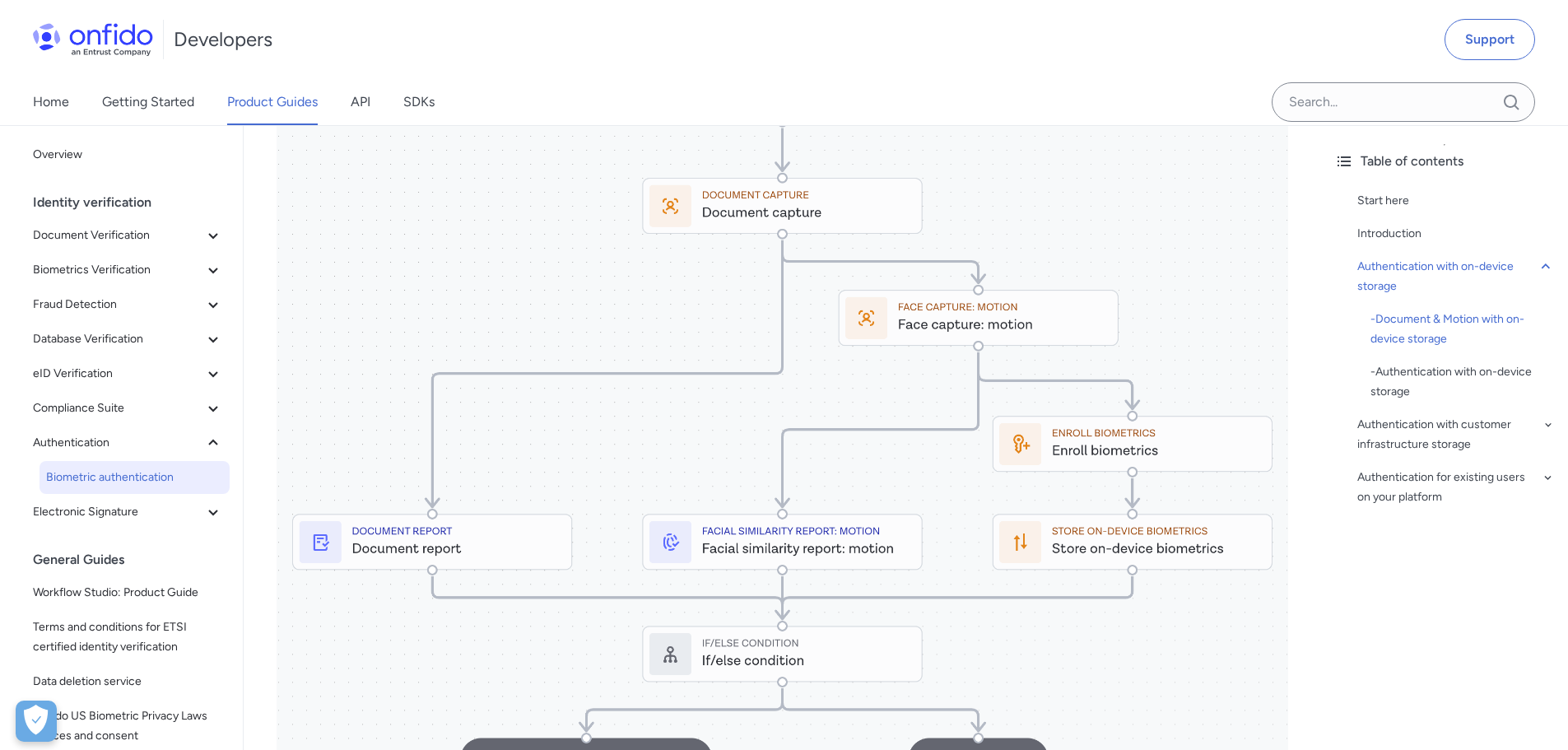
scroll to position [1071, 0]
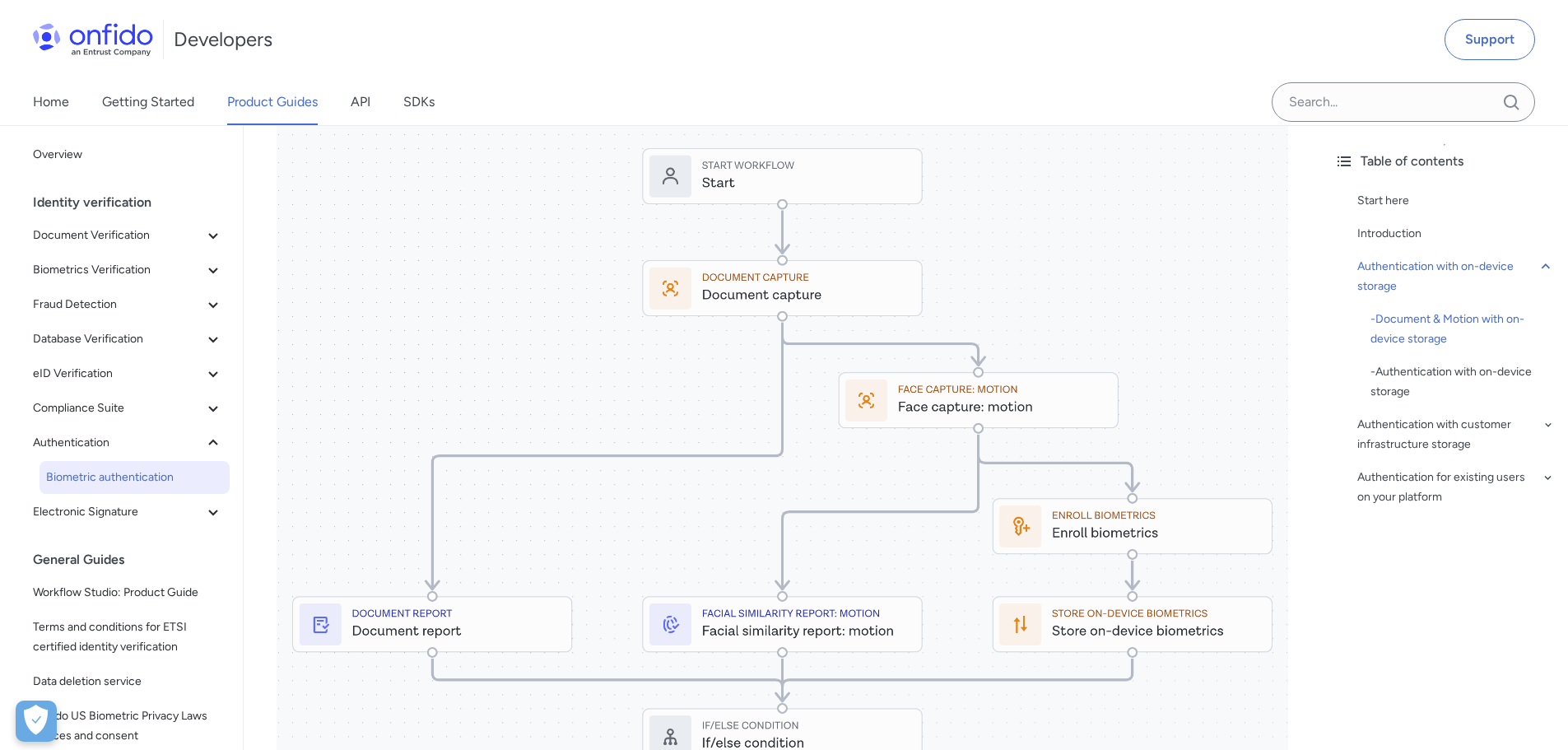
click at [743, 597] on img at bounding box center [782, 571] width 1011 height 902
click at [785, 613] on img at bounding box center [782, 571] width 1011 height 902
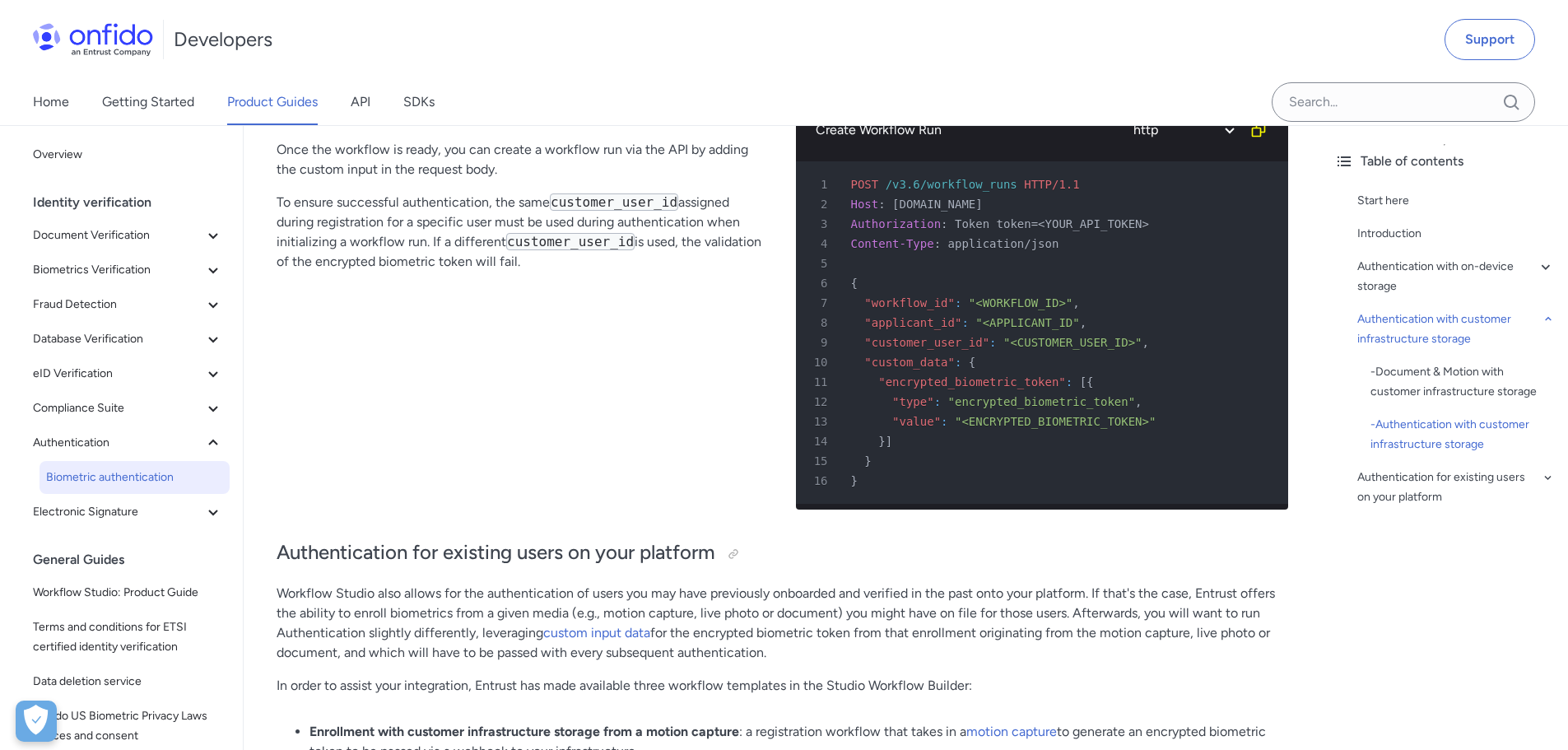
scroll to position [7084, 0]
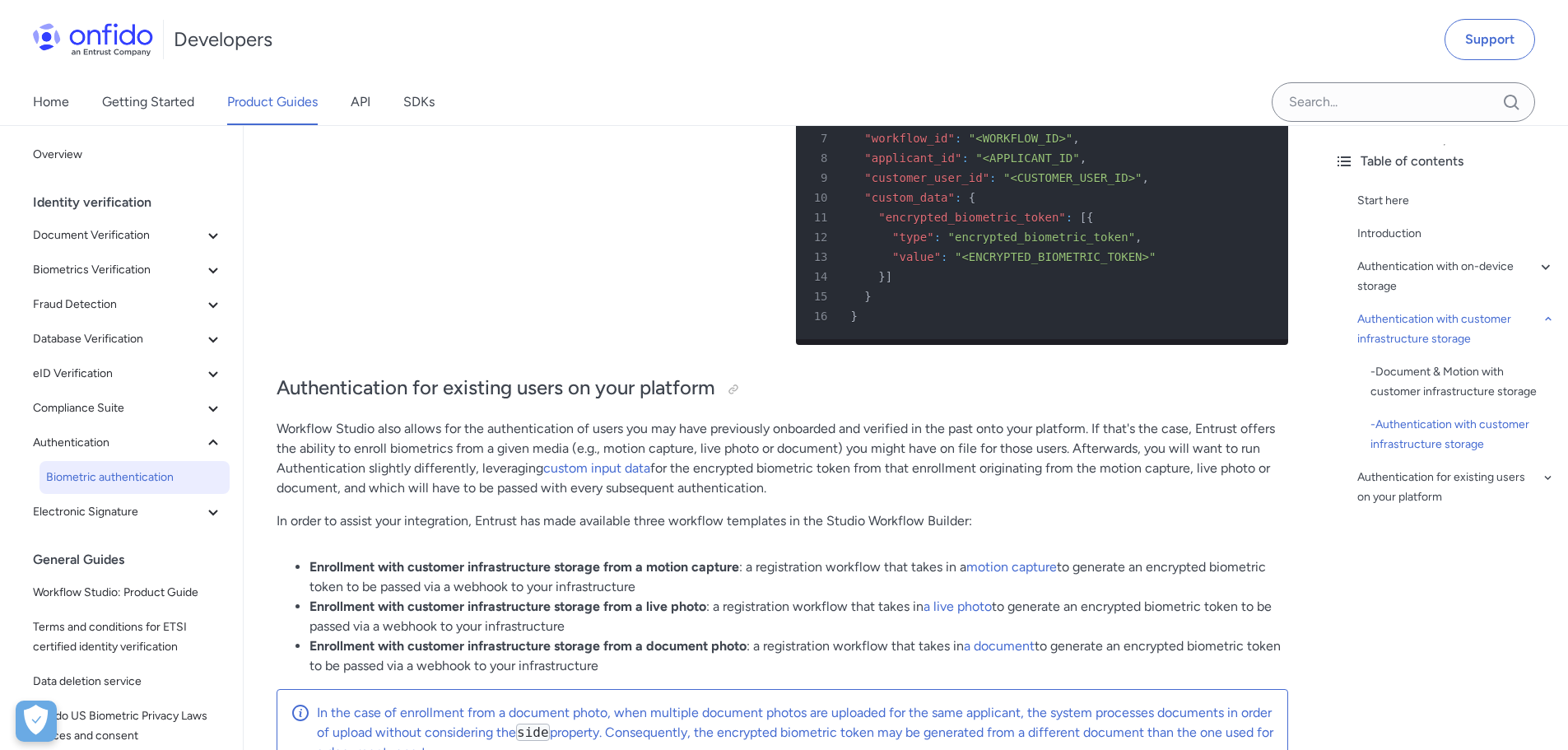
click at [460, 444] on p "Workflow Studio also allows for the authentication of users you may have previo…" at bounding box center [782, 458] width 1011 height 79
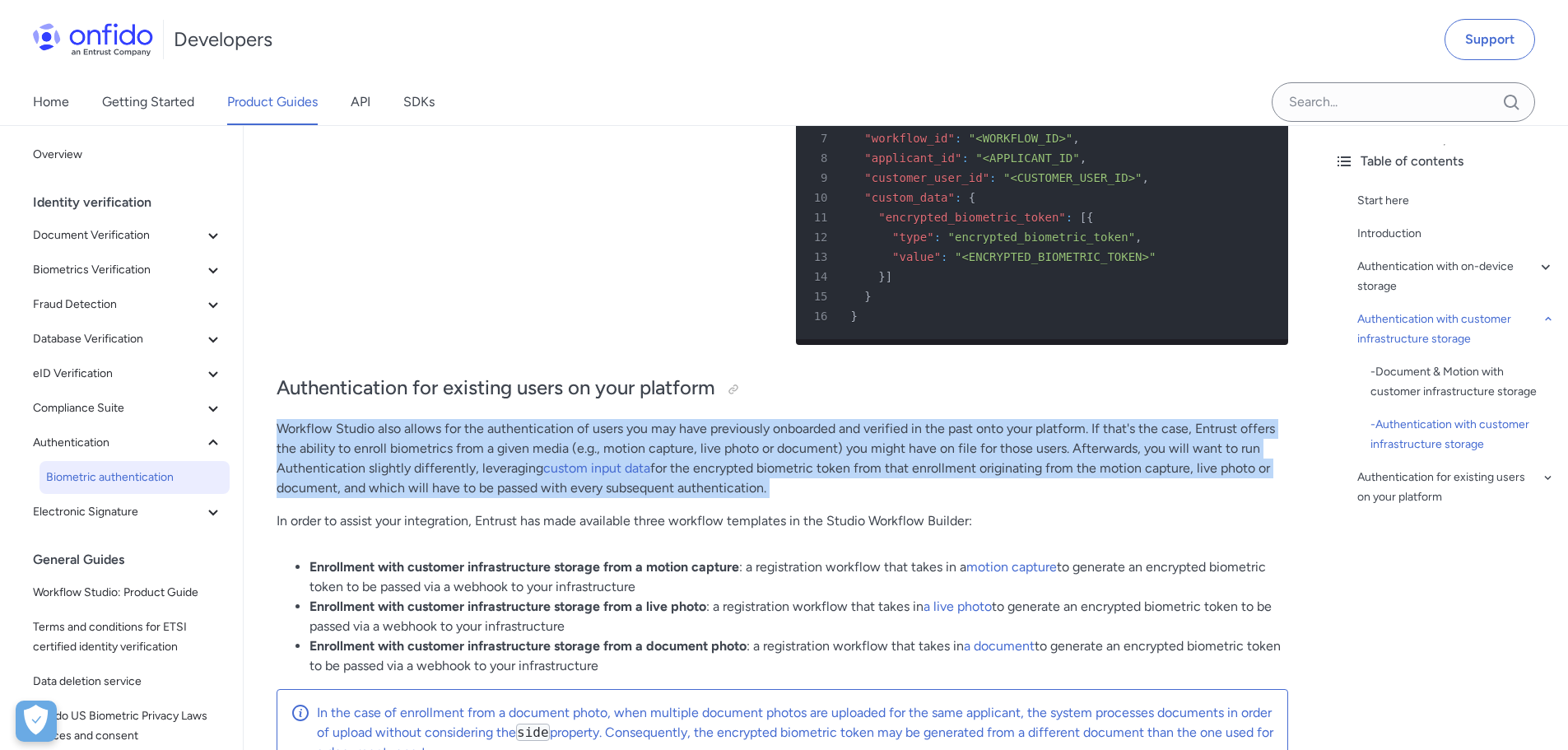
click at [460, 444] on p "Workflow Studio also allows for the authentication of users you may have previo…" at bounding box center [782, 458] width 1011 height 79
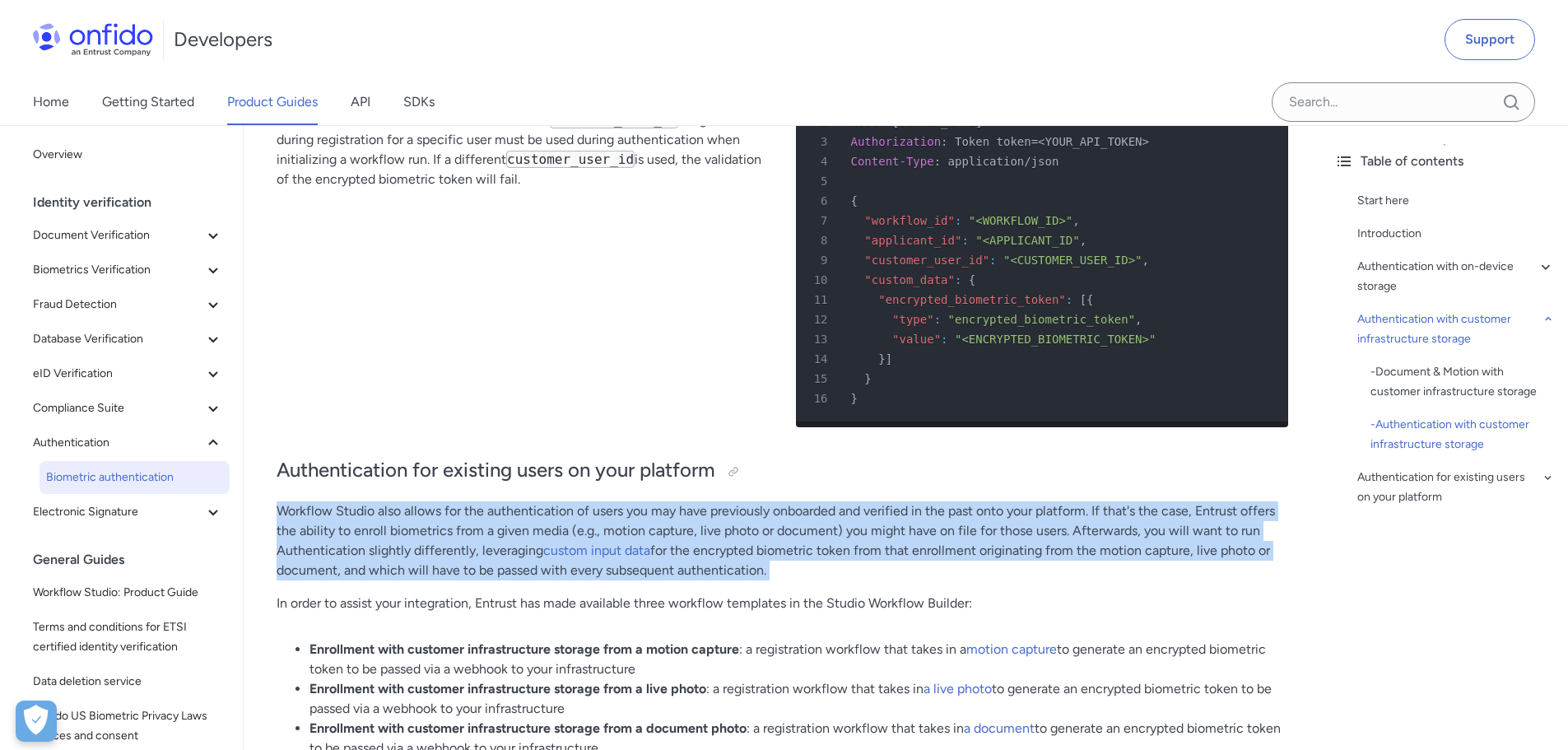
scroll to position [6919, 0]
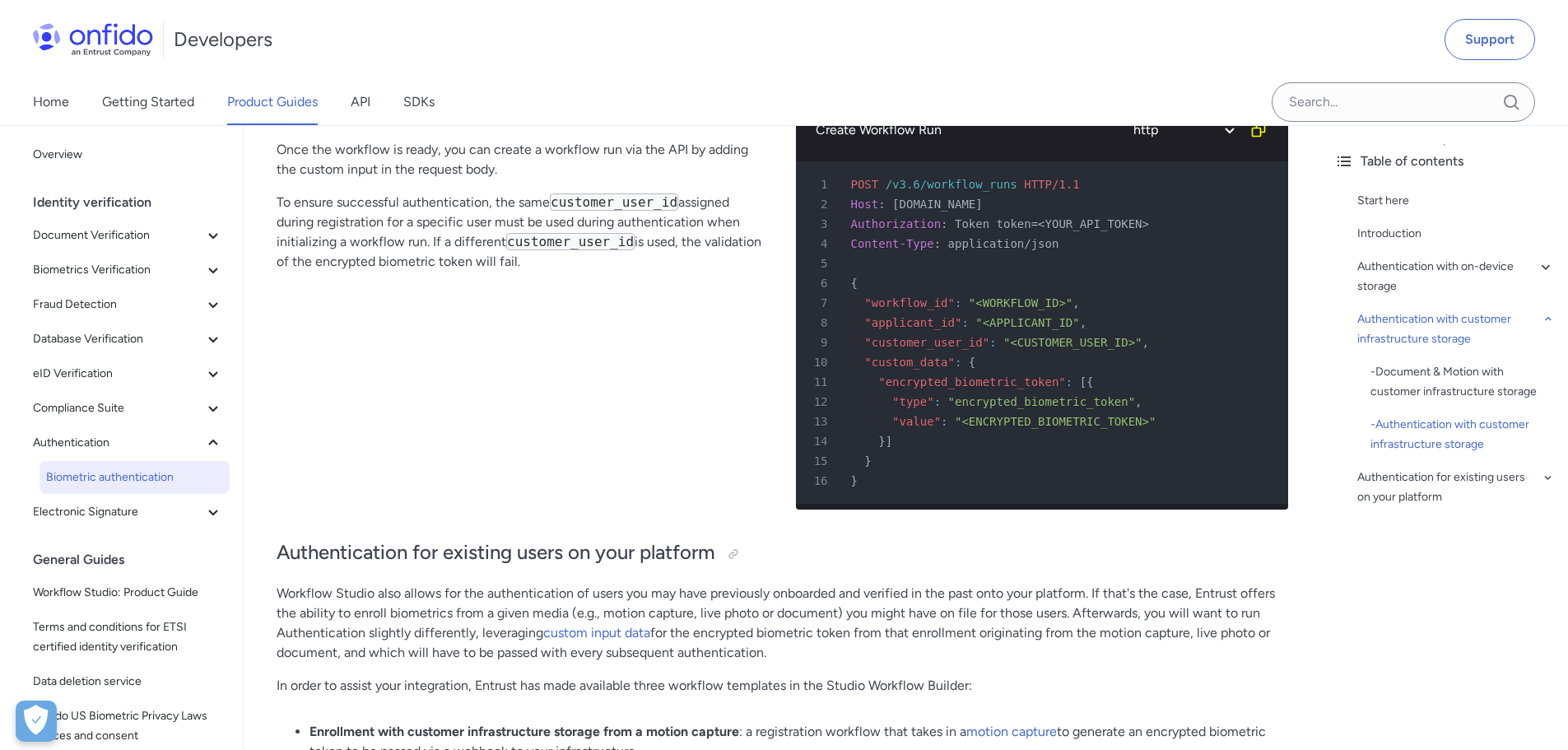
click at [565, 463] on div "Workflow run creation with an encrypted biometric token Once the workflow is re…" at bounding box center [523, 301] width 493 height 444
click at [948, 381] on span ""encrypted_biometric_token"" at bounding box center [973, 382] width 188 height 14
copy span "encrypted_biometric_token"
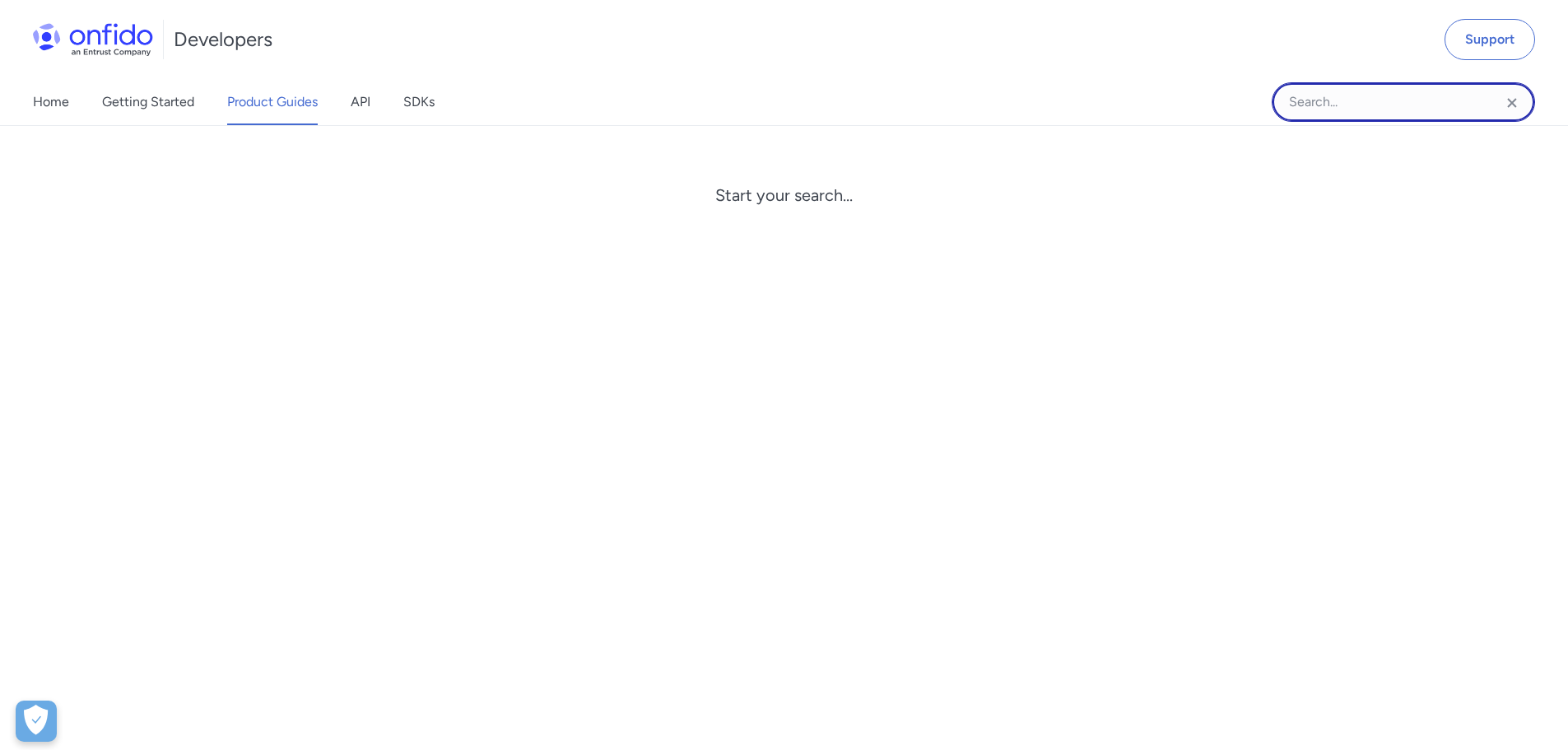
click at [1332, 109] on input "Onfido search input field" at bounding box center [1404, 102] width 264 height 40
paste input "encrypted_biometric_token"
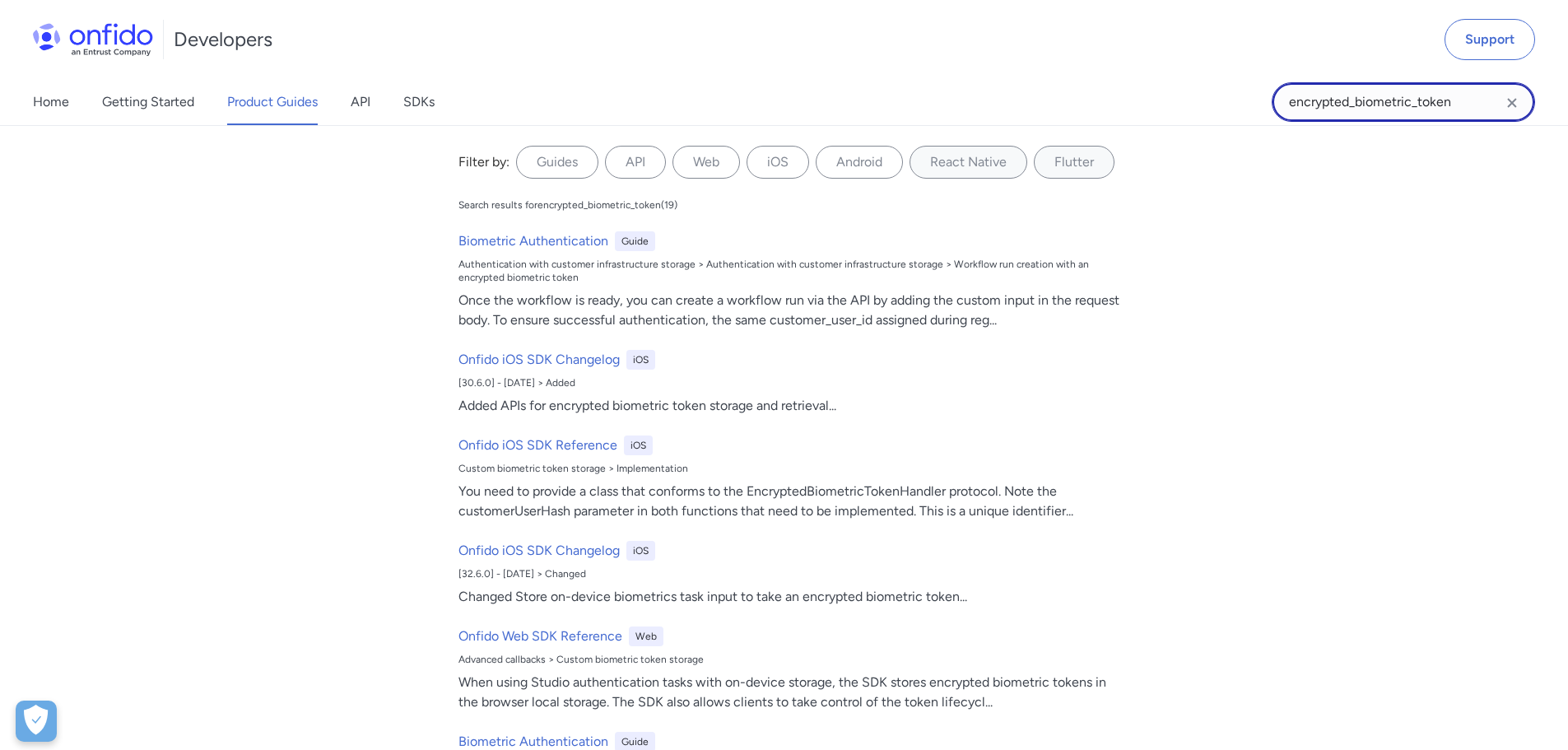
type input "encrypted_biometric_token"
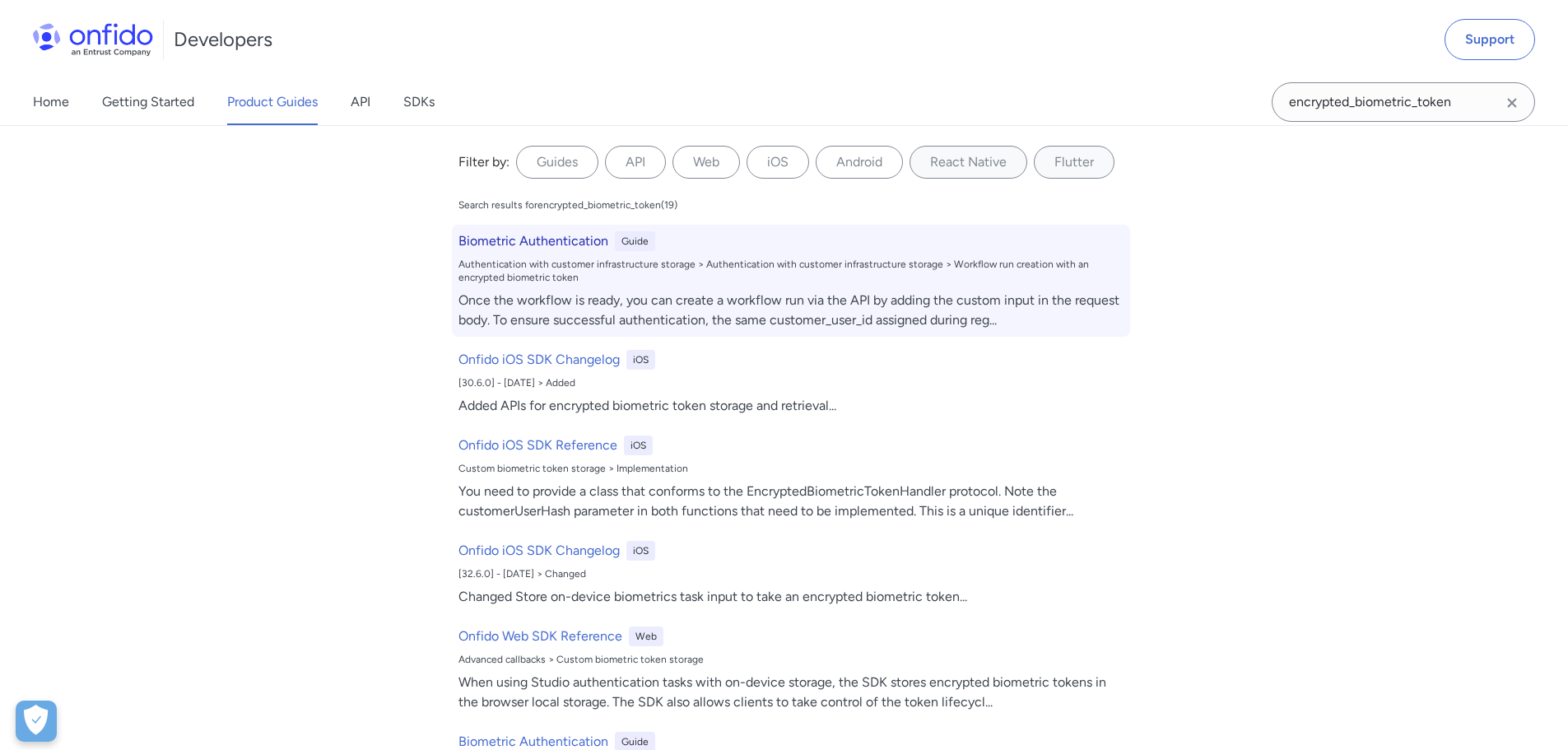
click at [515, 240] on h6 "Biometric Authentication" at bounding box center [533, 242] width 150 height 19
click at [545, 244] on h6 "Biometric Authentication" at bounding box center [533, 242] width 150 height 19
click at [545, 243] on h6 "Biometric Authentication" at bounding box center [533, 242] width 150 height 19
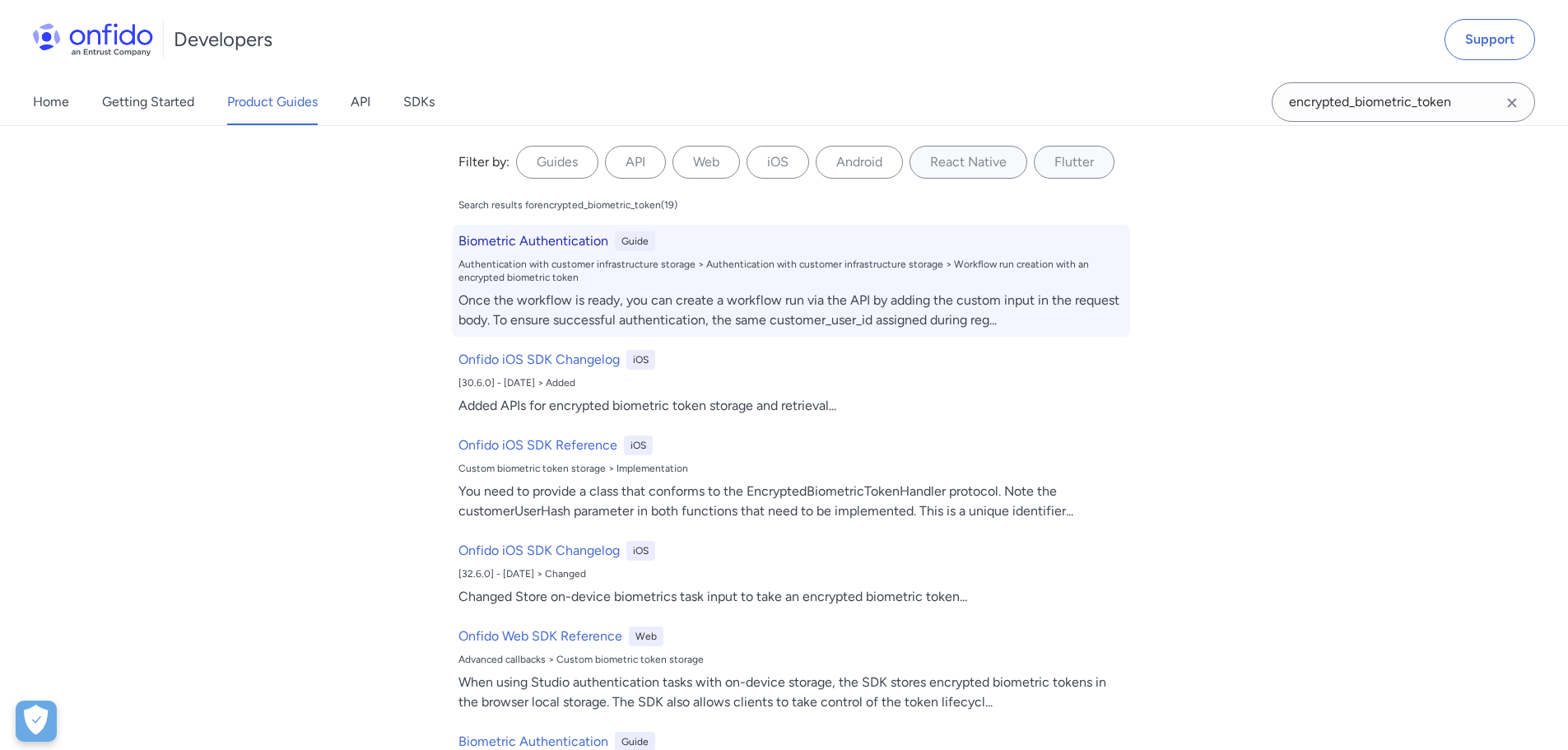
click at [550, 242] on h6 "Biometric Authentication" at bounding box center [533, 242] width 150 height 19
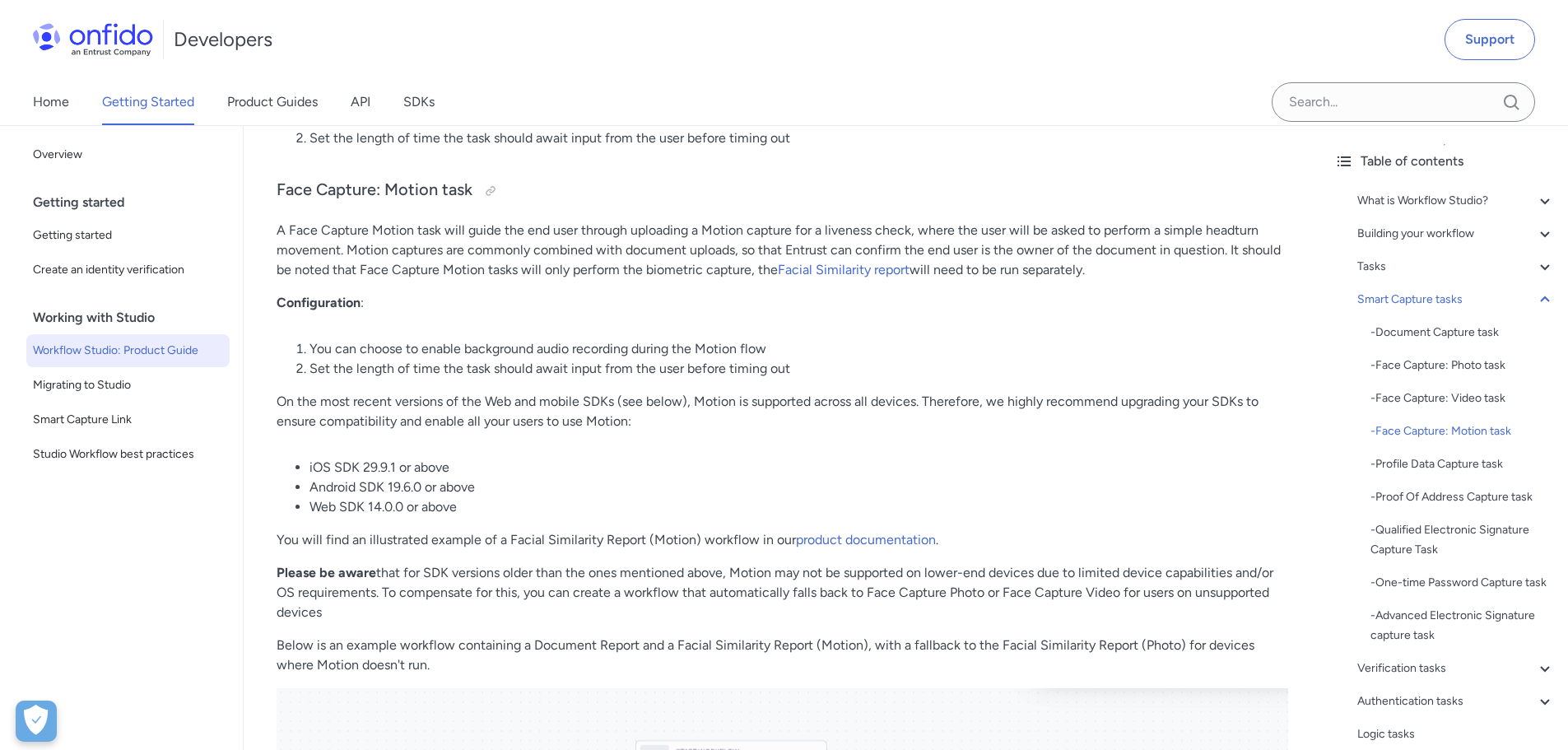
click at [745, 245] on p "A Face Capture Motion task will guide the end user through uploading a Motion c…" at bounding box center [782, 250] width 1011 height 59
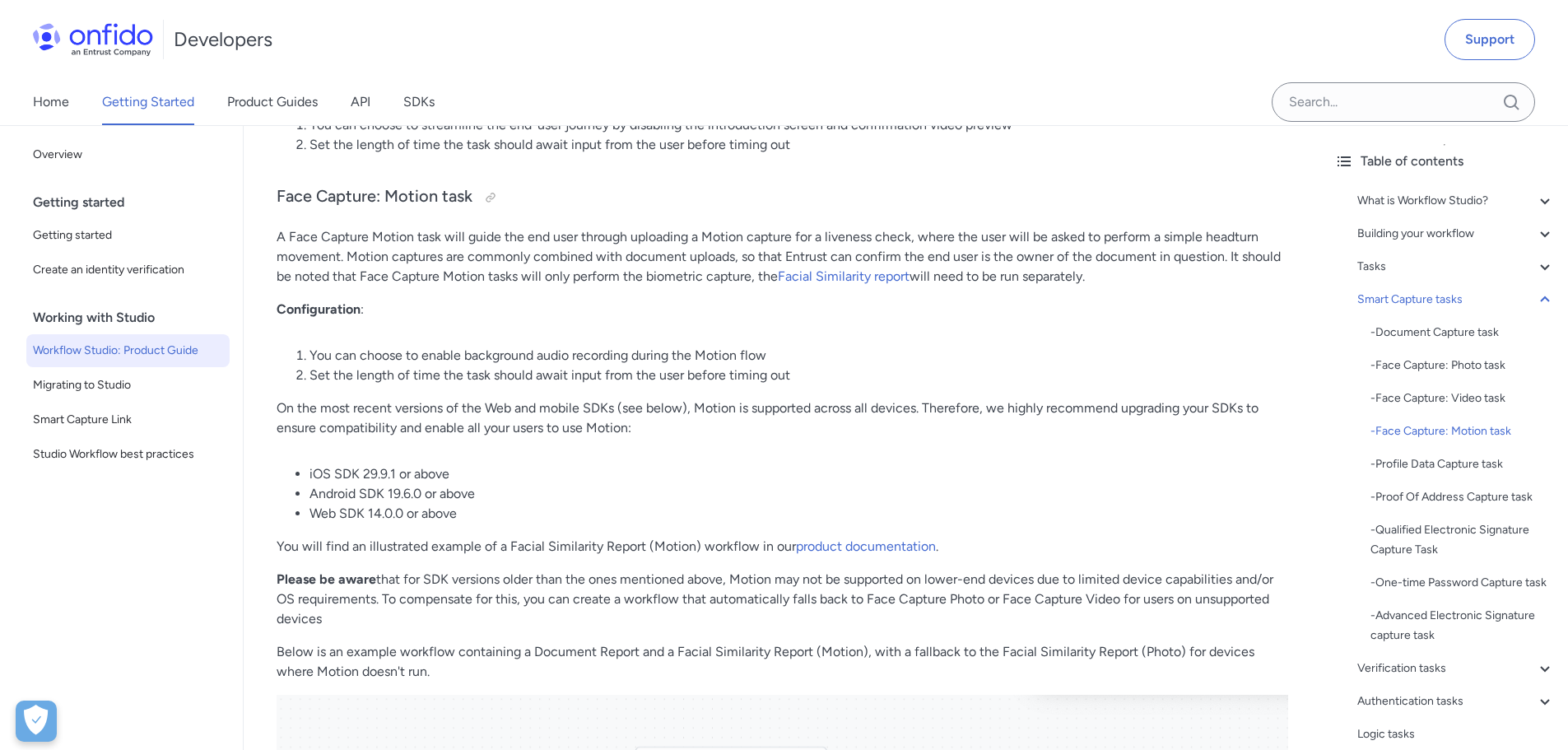
click at [902, 246] on p "A Face Capture Motion task will guide the end user through uploading a Motion c…" at bounding box center [782, 256] width 1011 height 59
click at [944, 251] on p "A Face Capture Motion task will guide the end user through uploading a Motion c…" at bounding box center [782, 256] width 1011 height 59
click at [1025, 261] on p "A Face Capture Motion task will guide the end user through uploading a Motion c…" at bounding box center [782, 256] width 1011 height 59
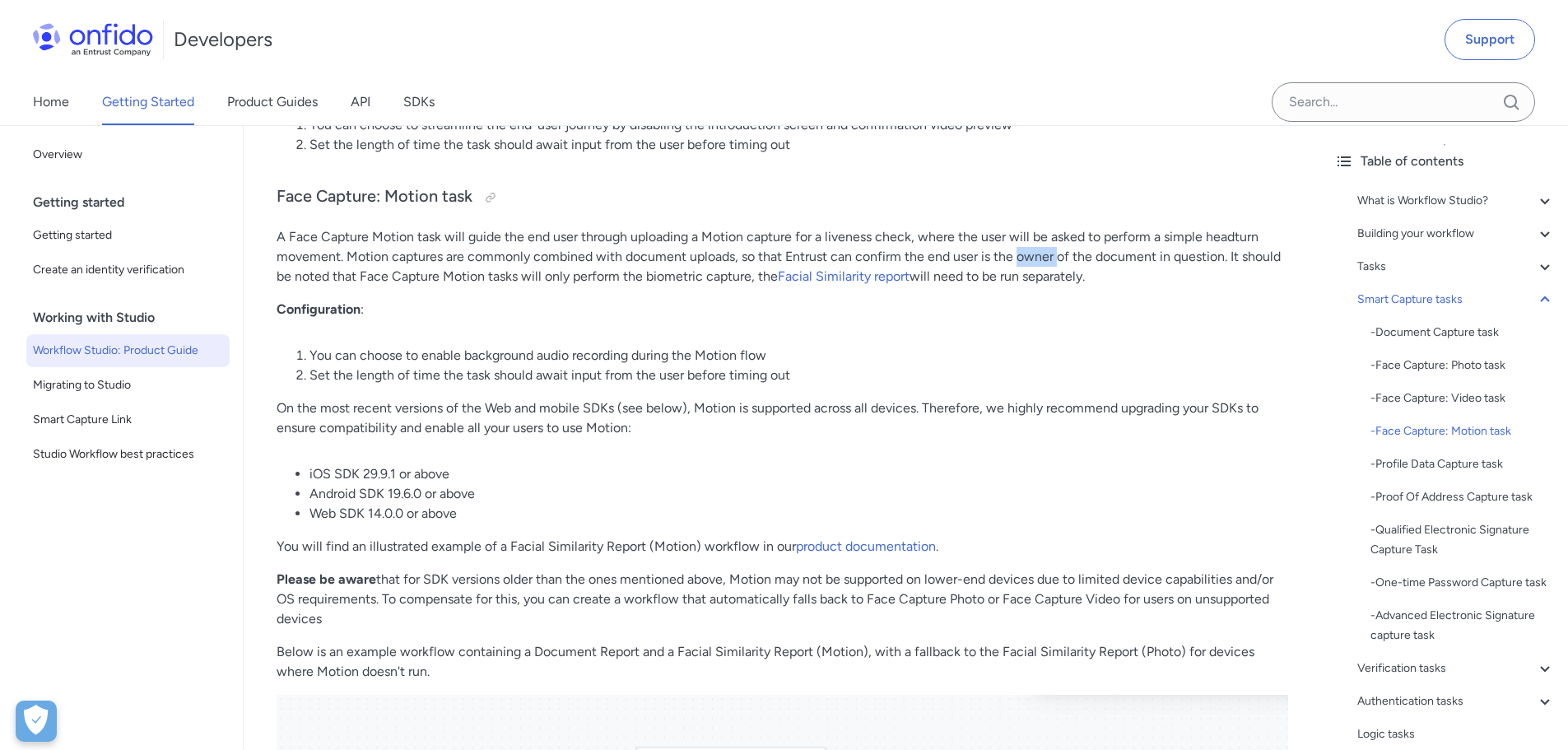
click at [1025, 261] on p "A Face Capture Motion task will guide the end user through uploading a Motion c…" at bounding box center [782, 256] width 1011 height 59
click at [1136, 274] on p "A Face Capture Motion task will guide the end user through uploading a Motion c…" at bounding box center [782, 256] width 1011 height 59
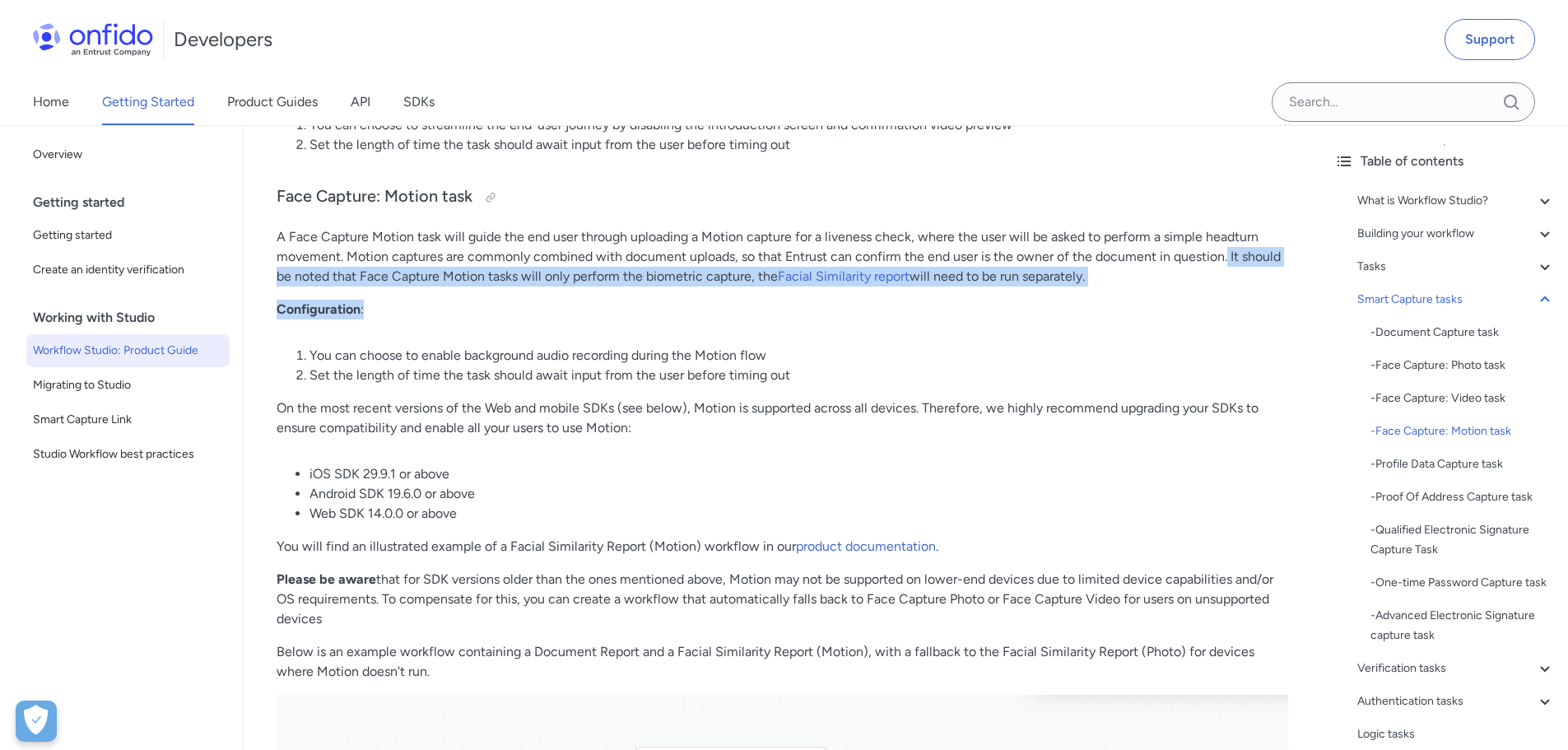
drag, startPoint x: 1226, startPoint y: 259, endPoint x: 1230, endPoint y: 310, distance: 51.2
click at [1230, 310] on p "Configuration :" at bounding box center [782, 310] width 1011 height 19
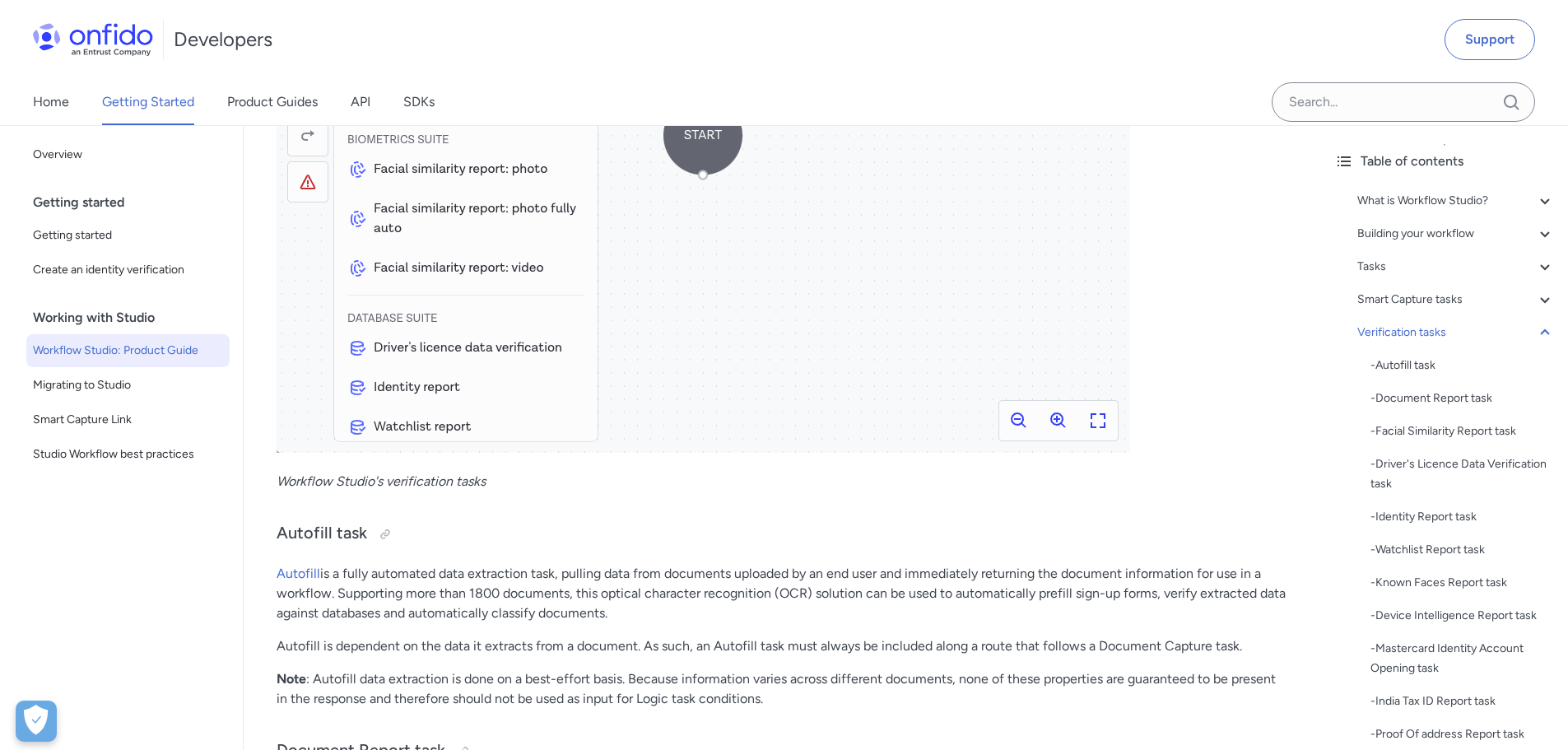
scroll to position [12546, 0]
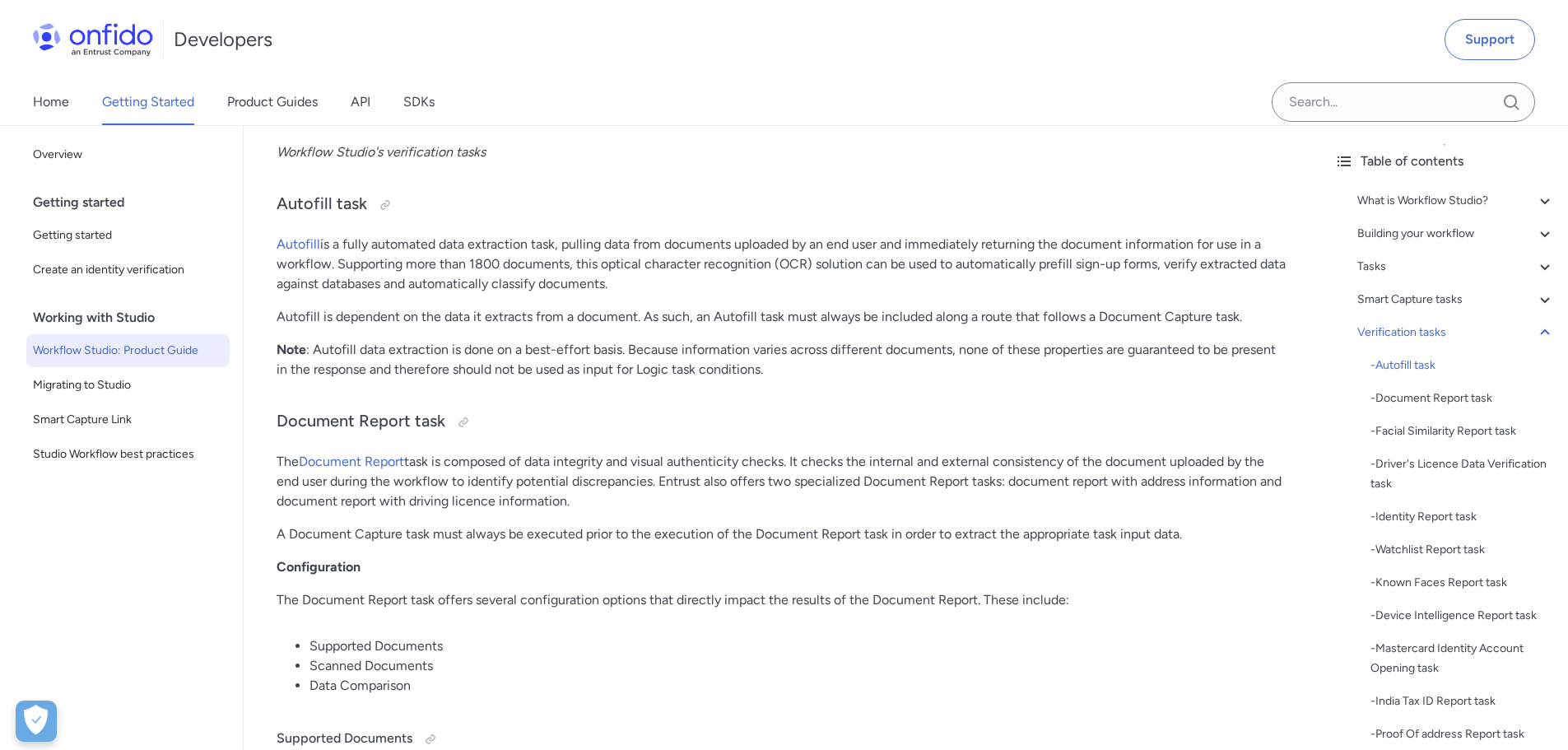
click at [899, 269] on p "Autofill is a fully automated data extraction task, pulling data from documents…" at bounding box center [782, 264] width 1011 height 59
click at [917, 267] on p "Autofill is a fully automated data extraction task, pulling data from documents…" at bounding box center [782, 264] width 1011 height 59
click at [962, 276] on p "Autofill is a fully automated data extraction task, pulling data from documents…" at bounding box center [782, 264] width 1011 height 59
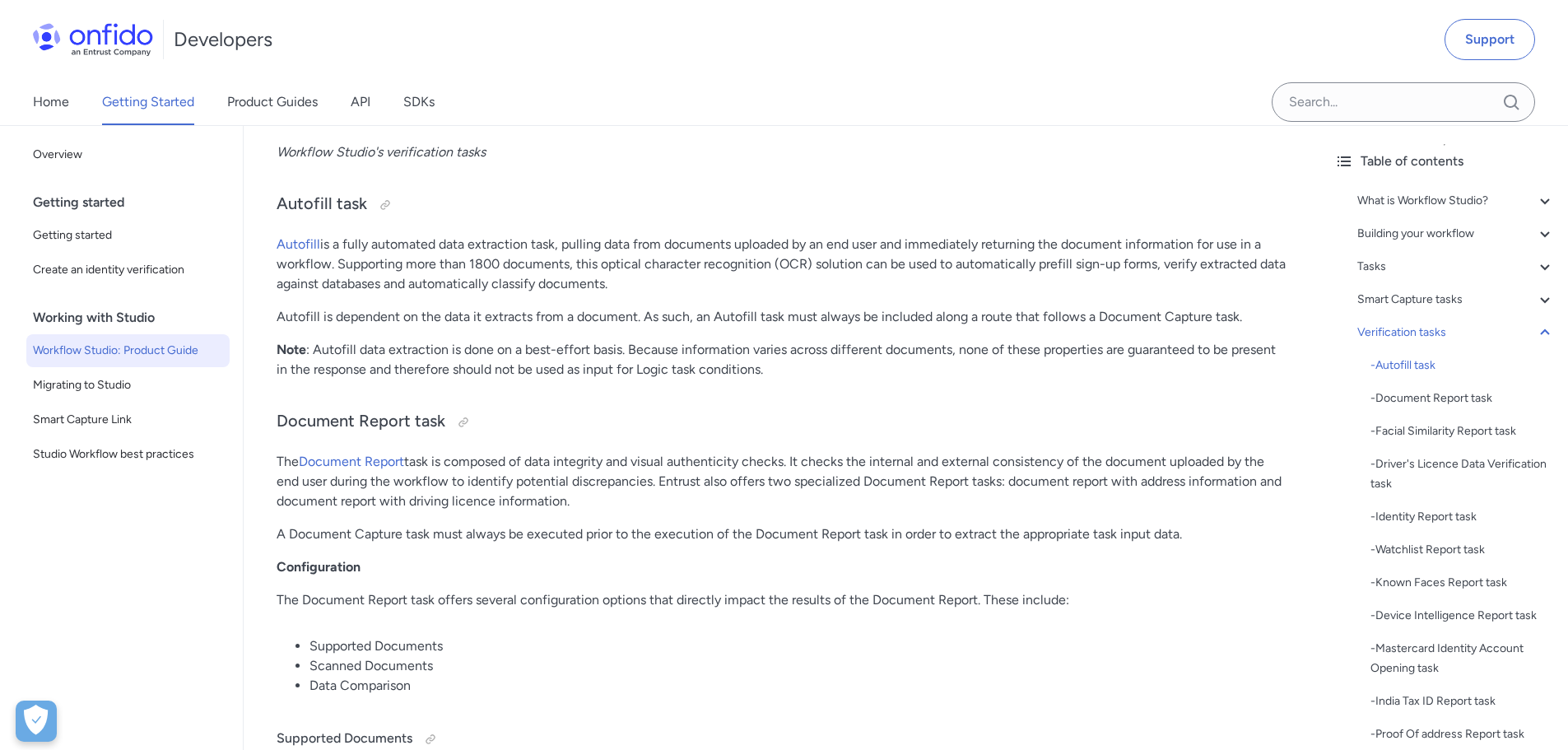
drag, startPoint x: 610, startPoint y: 293, endPoint x: 666, endPoint y: 225, distance: 88.1
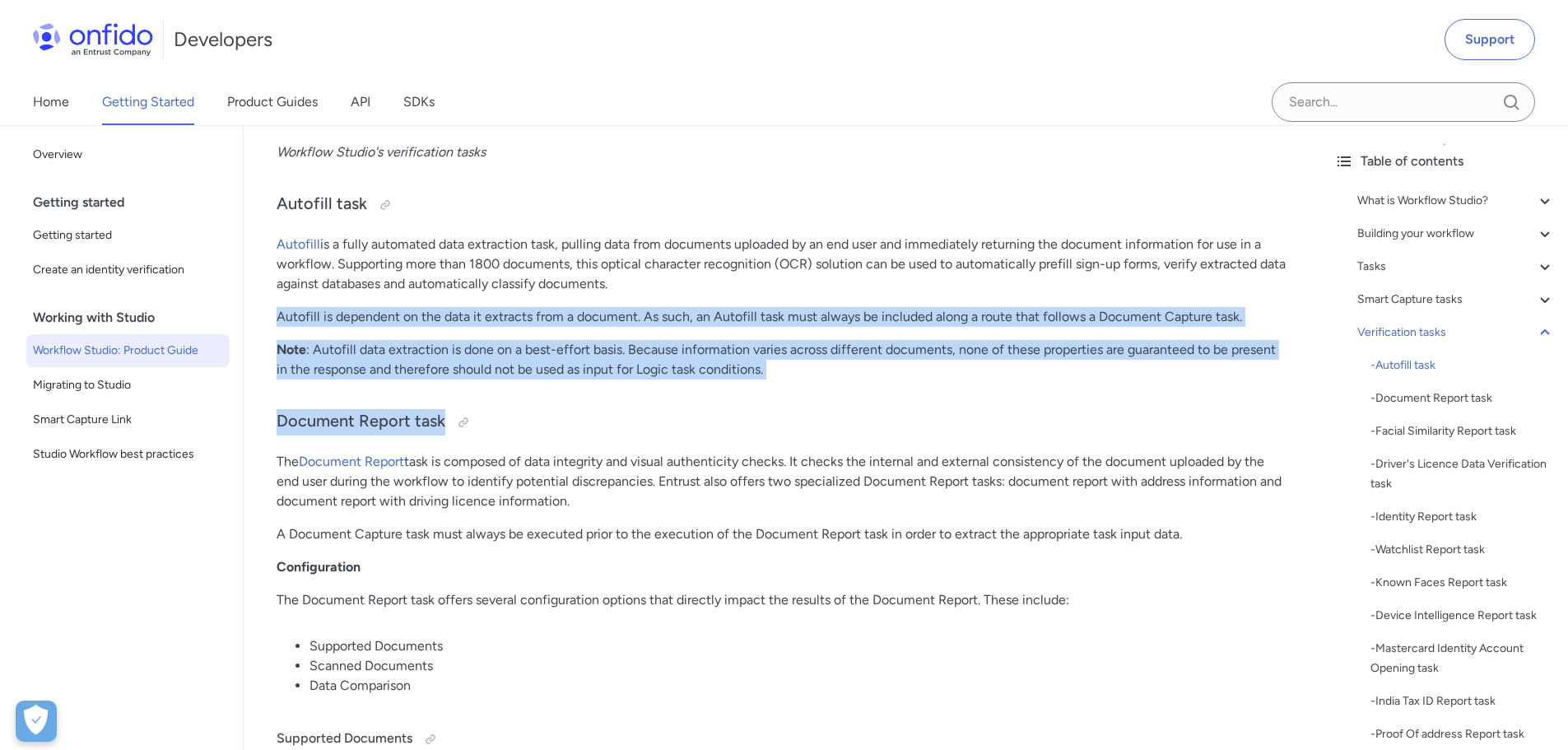
drag, startPoint x: 276, startPoint y: 323, endPoint x: 493, endPoint y: 405, distance: 232.0
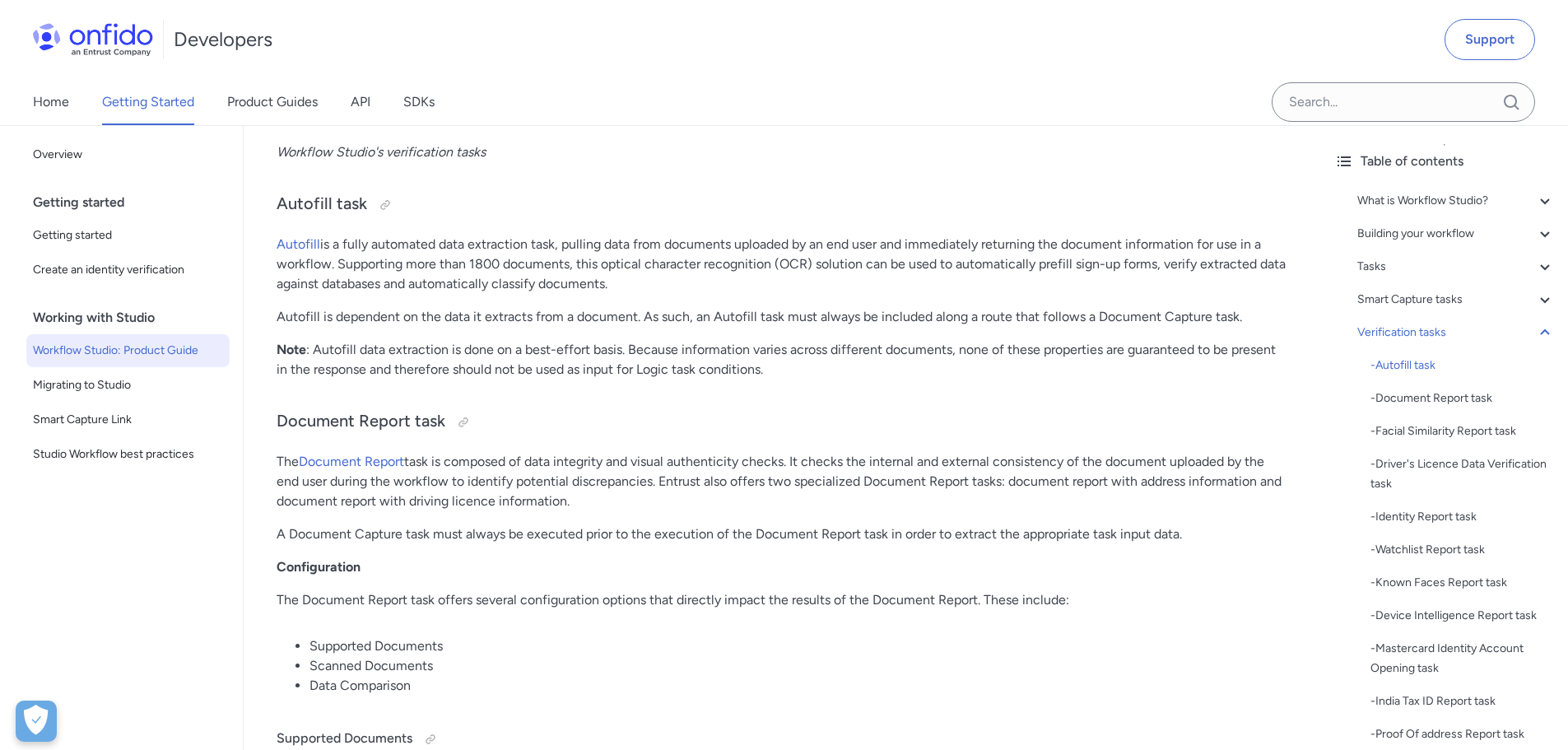
click at [880, 351] on p "Note : Autofill data extraction is done on a best-effort basis. Because informa…" at bounding box center [782, 360] width 1011 height 40
click at [969, 351] on p "Note : Autofill data extraction is done on a best-effort basis. Because informa…" at bounding box center [782, 360] width 1011 height 40
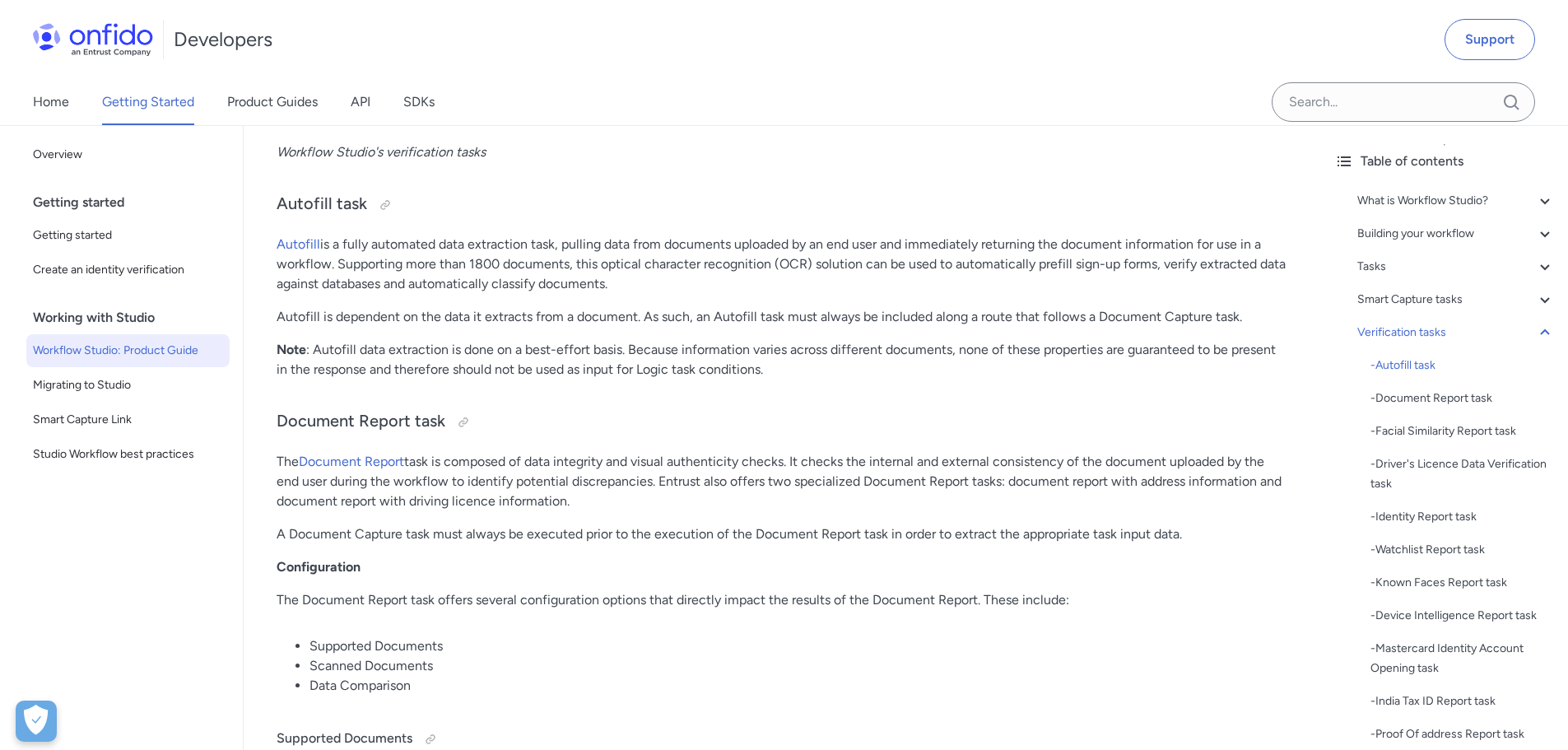
click at [1016, 355] on p "Note : Autofill data extraction is done on a best-effort basis. Because informa…" at bounding box center [782, 360] width 1011 height 40
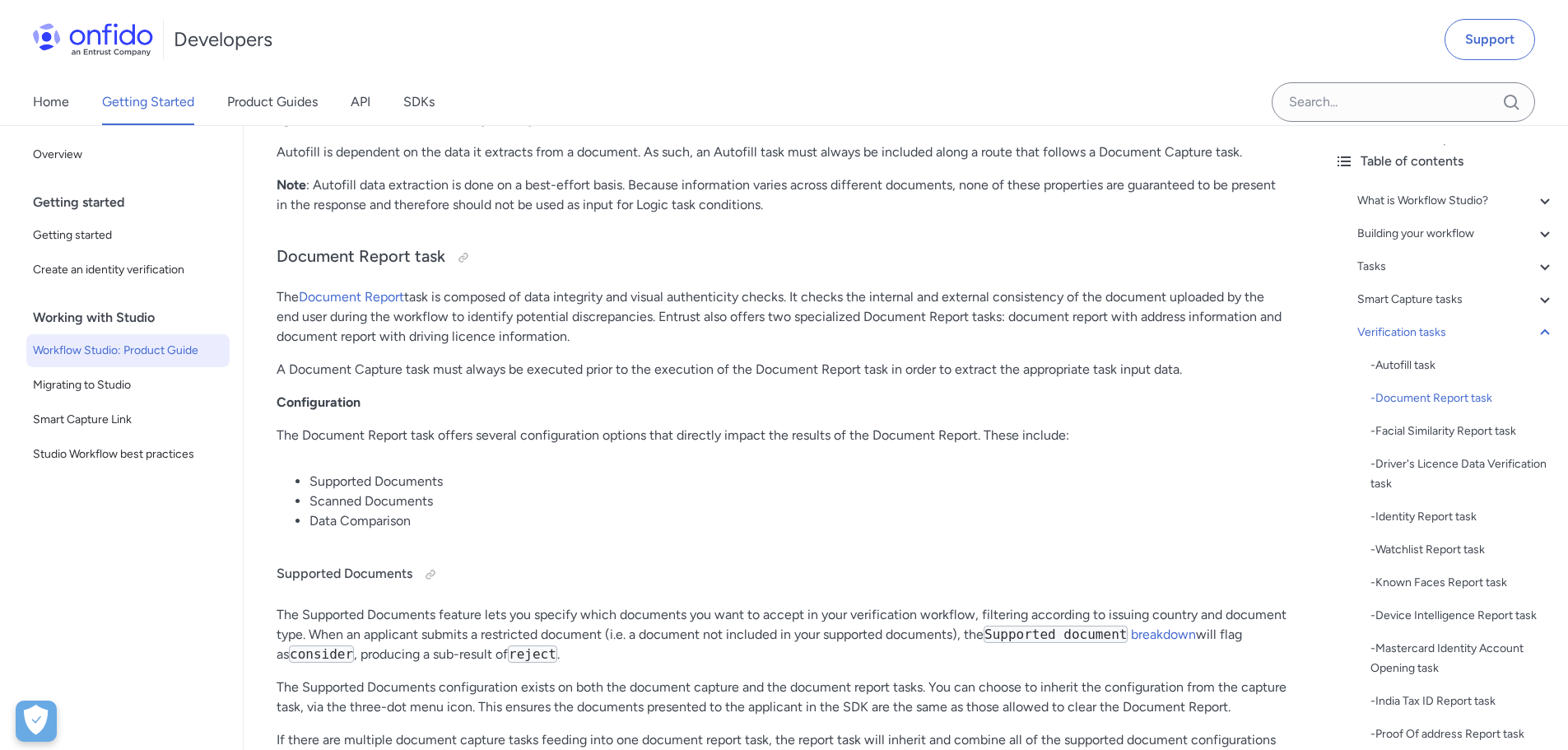
click at [513, 198] on p "Note : Autofill data extraction is done on a best-effort basis. Because informa…" at bounding box center [782, 195] width 1011 height 40
click at [611, 209] on p "Note : Autofill data extraction is done on a best-effort basis. Because informa…" at bounding box center [782, 195] width 1011 height 40
click at [660, 202] on p "Note : Autofill data extraction is done on a best-effort basis. Because informa…" at bounding box center [782, 195] width 1011 height 40
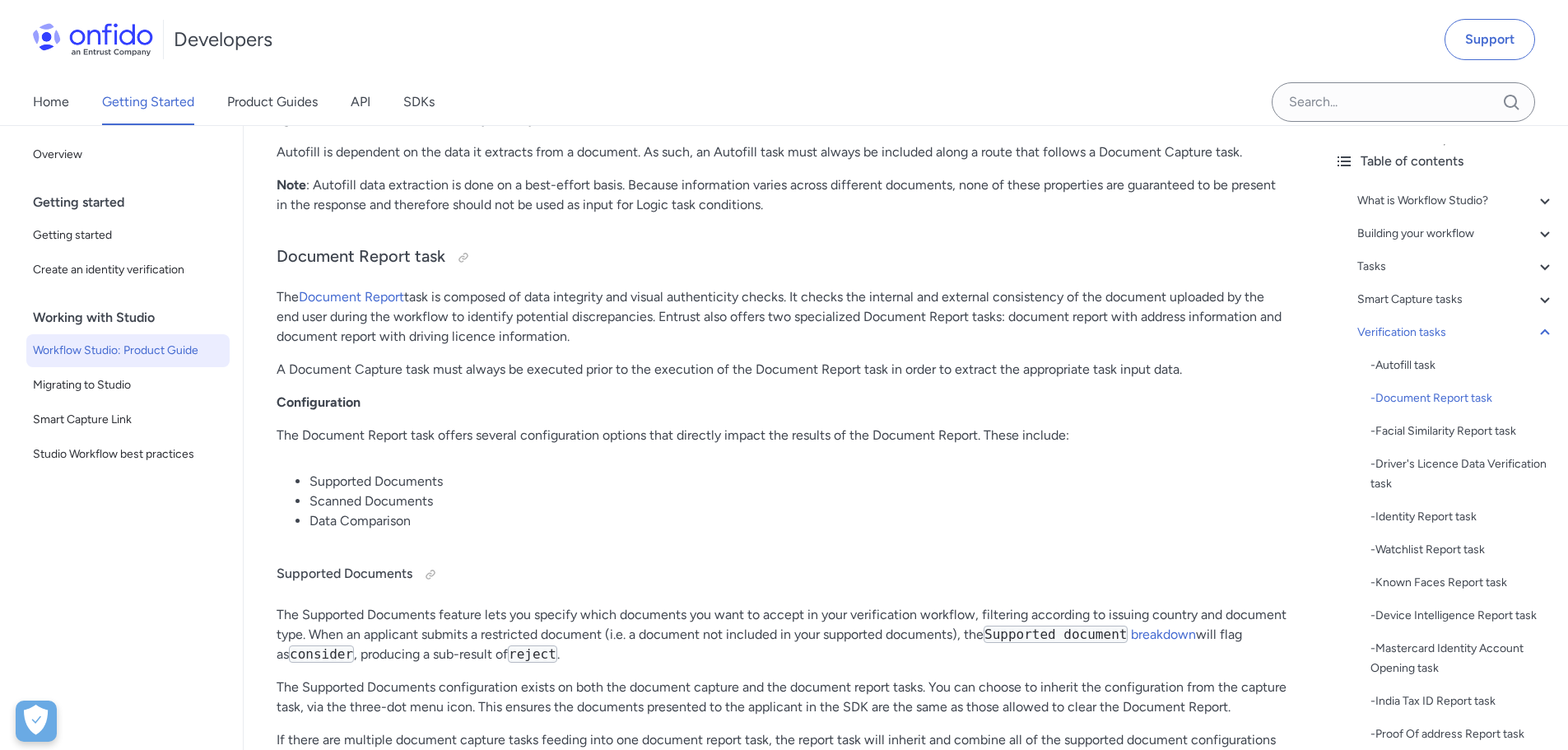
click at [774, 208] on p "Note : Autofill data extraction is done on a best-effort basis. Because informa…" at bounding box center [782, 195] width 1011 height 40
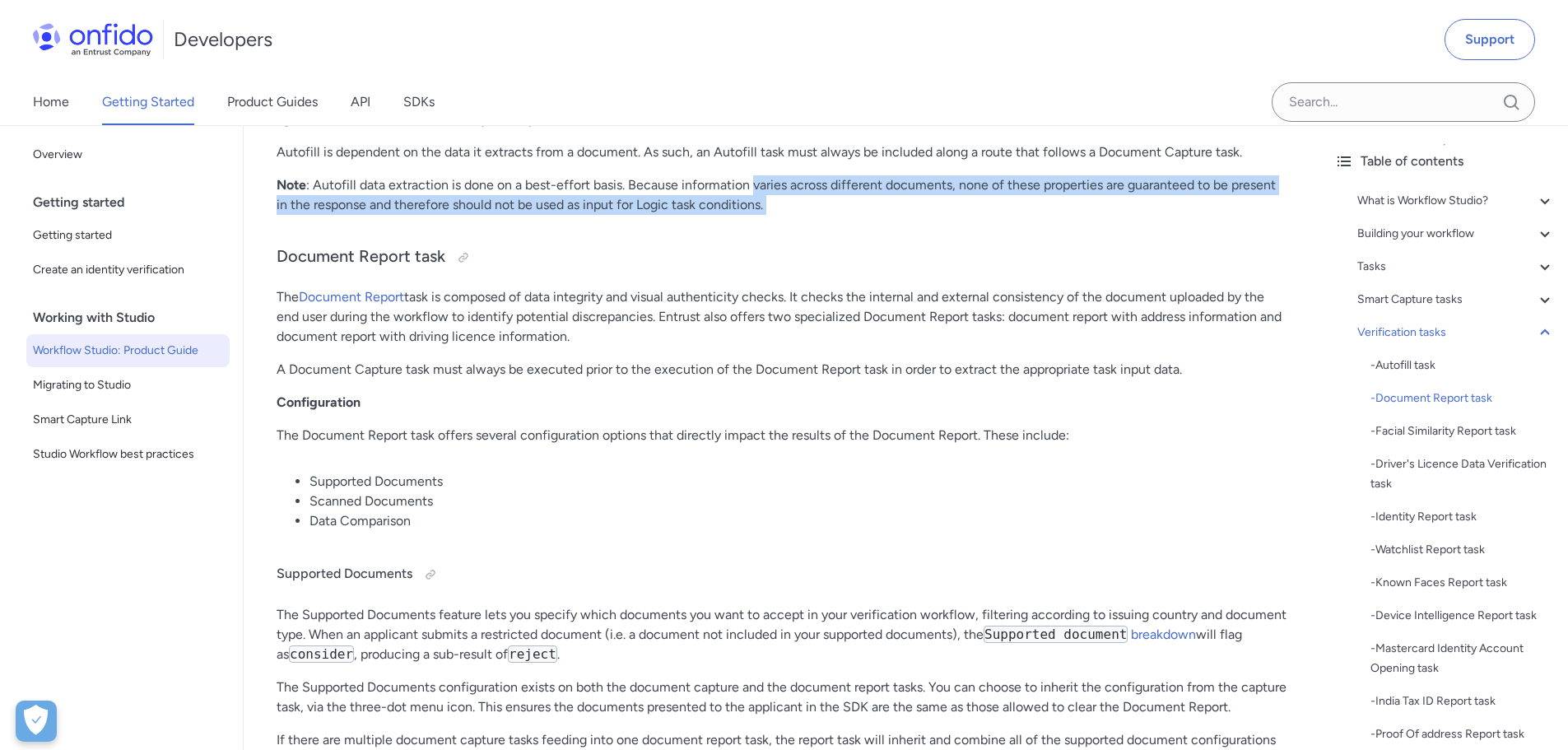
drag, startPoint x: 776, startPoint y: 208, endPoint x: 780, endPoint y: 188, distance: 20.4
click at [780, 188] on p "Note : Autofill data extraction is done on a best-effort basis. Because informa…" at bounding box center [782, 195] width 1011 height 40
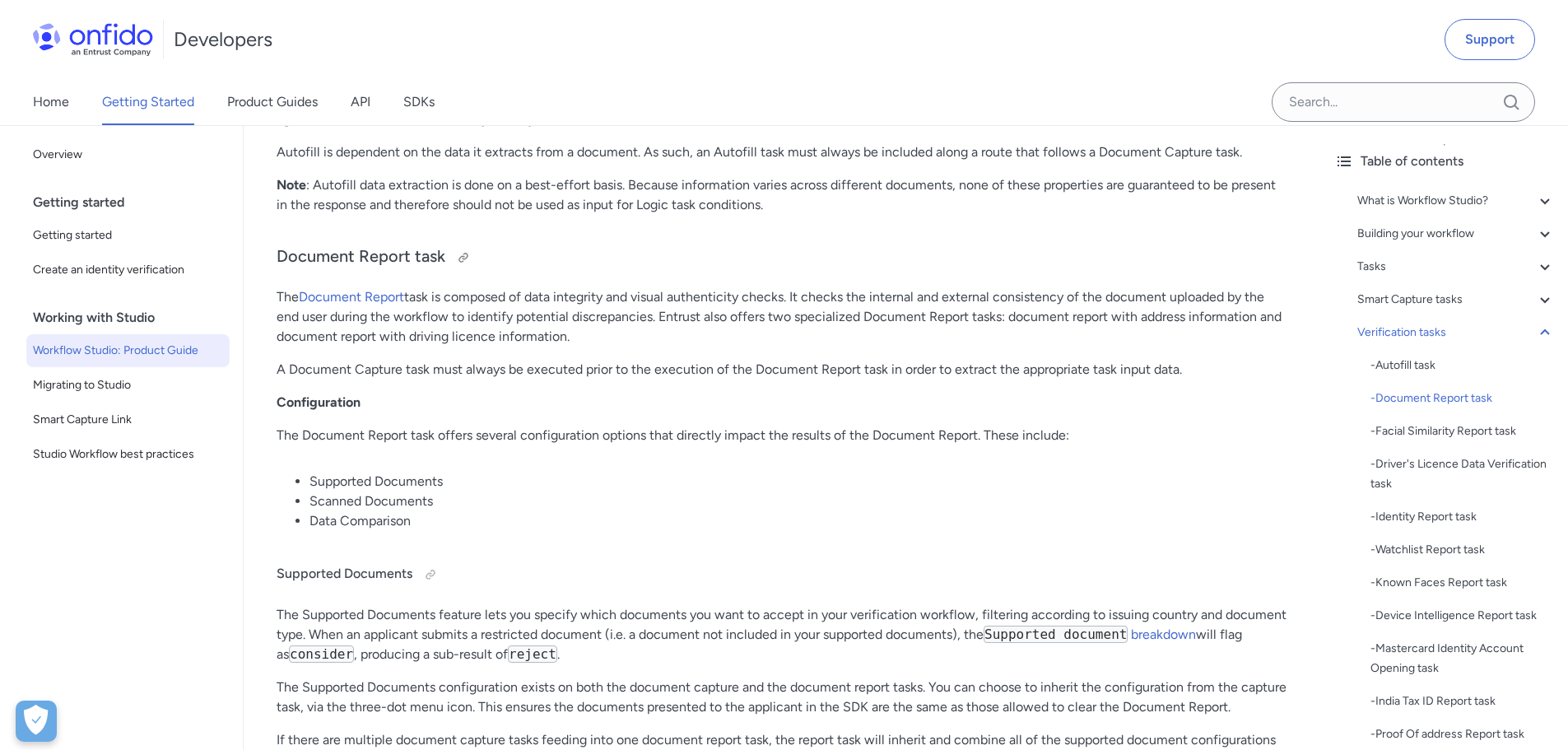
click at [787, 256] on h3 "Document Report task" at bounding box center [782, 257] width 1011 height 26
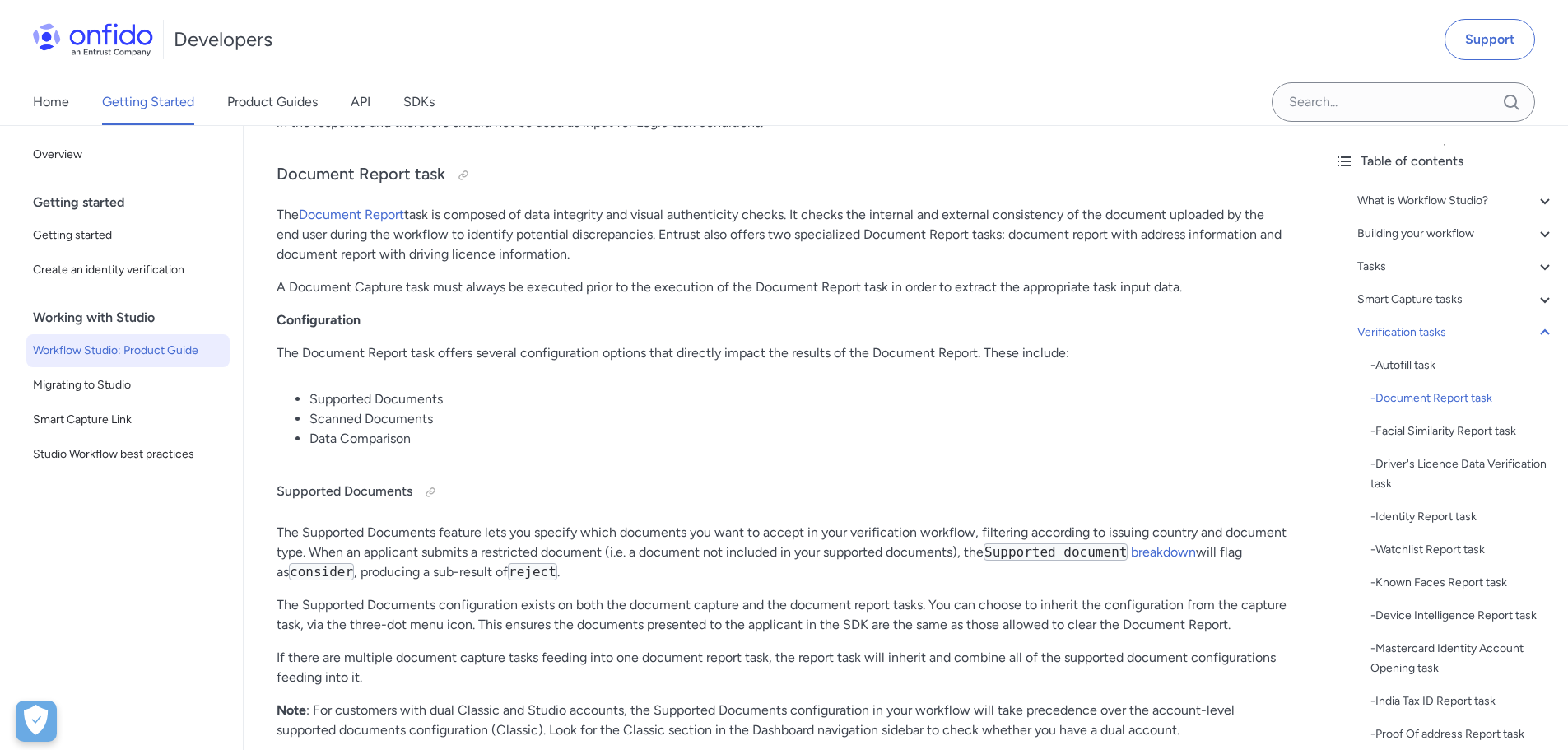
scroll to position [12628, 0]
